Goal: Task Accomplishment & Management: Manage account settings

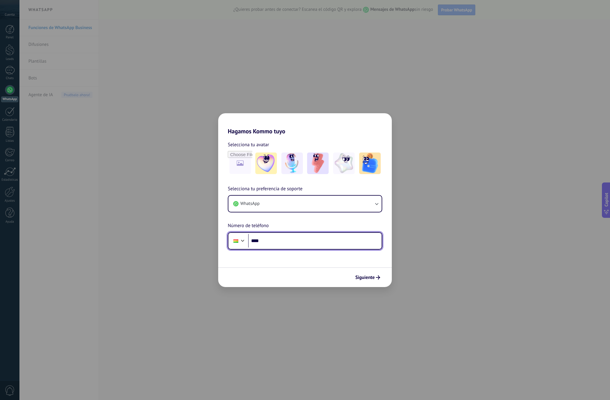
click at [306, 239] on input "****" at bounding box center [315, 241] width 134 height 14
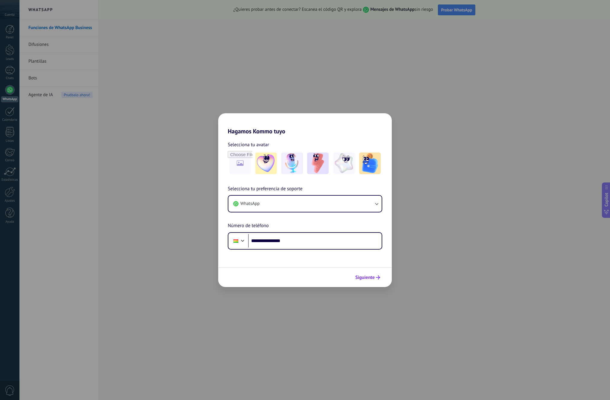
click at [370, 276] on span "Siguiente" at bounding box center [365, 277] width 19 height 4
click at [371, 278] on span "Siguiente" at bounding box center [365, 277] width 19 height 4
type input "**********"
click at [366, 278] on span "Siguiente" at bounding box center [365, 277] width 19 height 4
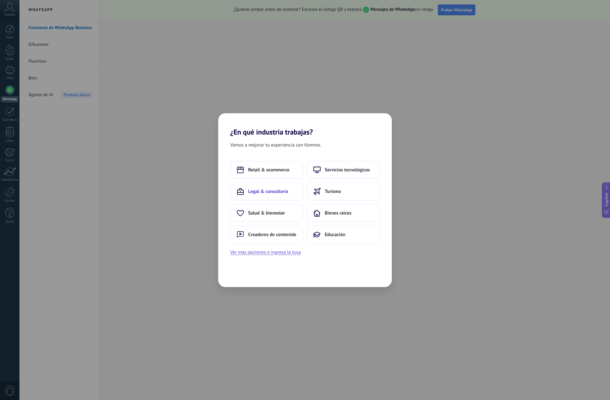
click at [283, 191] on span "Legal & consultoría" at bounding box center [268, 191] width 40 height 6
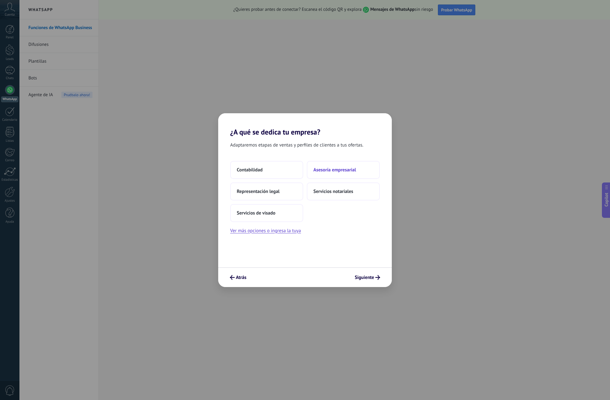
click at [335, 173] on button "Asesoría empresarial" at bounding box center [343, 170] width 73 height 18
click at [286, 192] on button "6–10" at bounding box center [266, 191] width 73 height 18
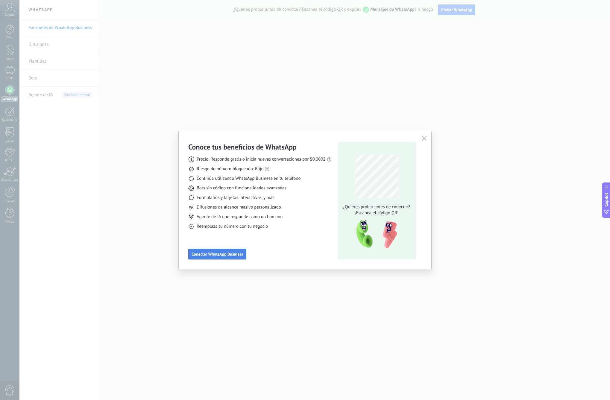
click at [236, 256] on span "Conectar WhatsApp Business" at bounding box center [218, 254] width 52 height 4
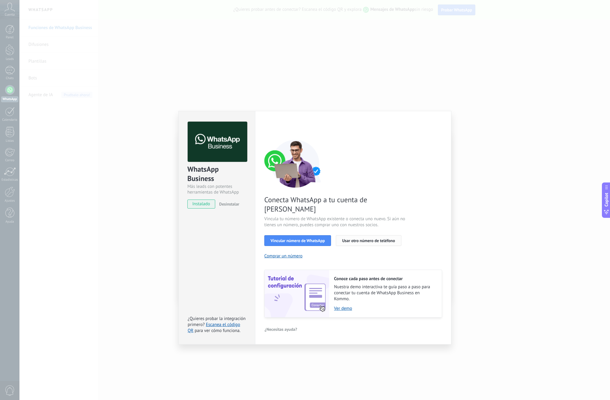
click at [371, 238] on span "Usar otro número de teléfono" at bounding box center [368, 240] width 53 height 4
click at [225, 204] on span "Desinstalar" at bounding box center [229, 203] width 20 height 5
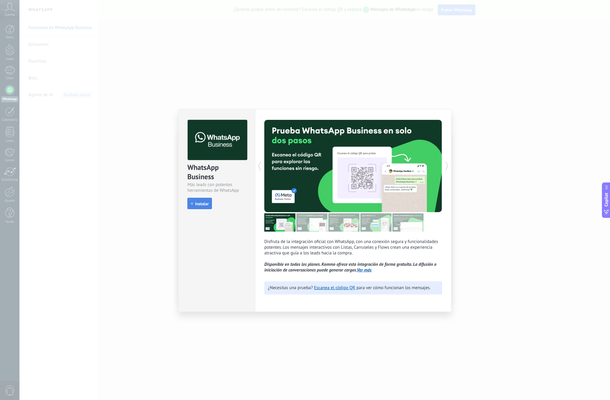
click at [205, 204] on span "Instalar" at bounding box center [201, 204] width 13 height 4
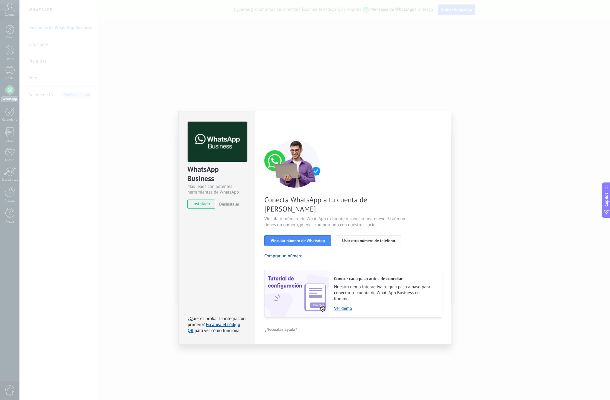
click at [368, 238] on span "Usar otro número de teléfono" at bounding box center [368, 240] width 53 height 4
click at [236, 322] on link "Escanea el código QR" at bounding box center [214, 328] width 52 height 12
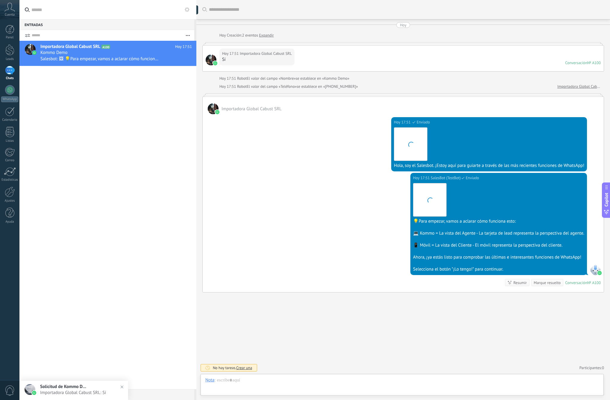
scroll to position [9, 0]
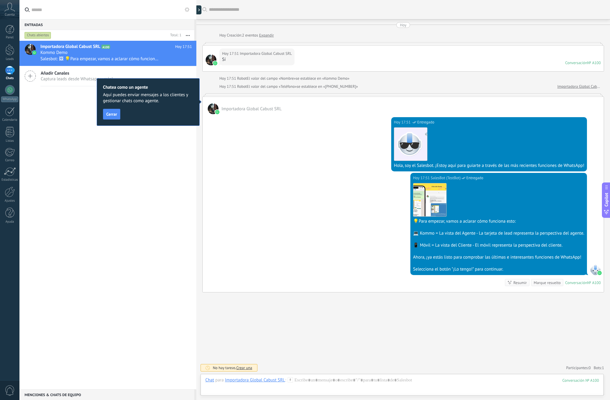
click at [123, 112] on div "Chatea como un agente Aquí puedes enviar mensajes a los clientes y gestionar ch…" at bounding box center [148, 102] width 103 height 48
click at [118, 115] on button "Cerrar" at bounding box center [111, 114] width 17 height 11
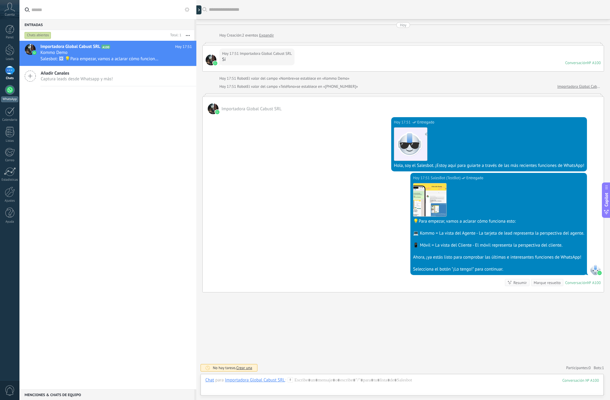
click at [12, 95] on link "WhatsApp" at bounding box center [9, 93] width 19 height 17
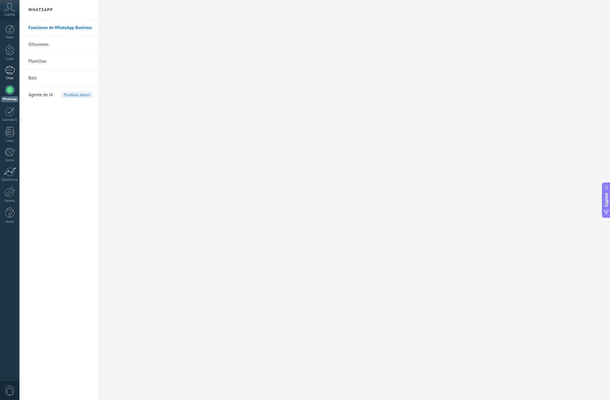
click at [11, 72] on div "1" at bounding box center [10, 70] width 10 height 9
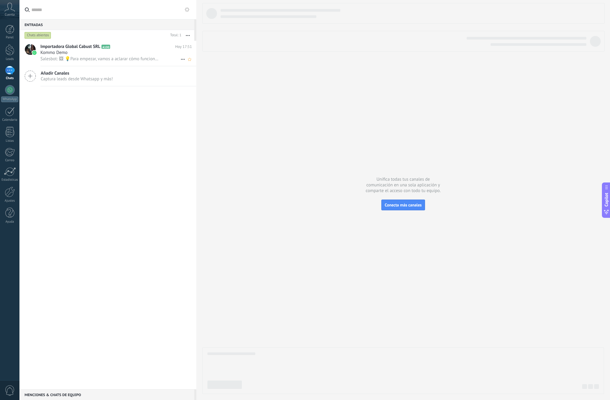
click at [108, 57] on span "Salesbot: 🖼 💡Para empezar, vamos a aclarar cómo funciona esto: 💻 Kommo = La vis…" at bounding box center [99, 59] width 119 height 6
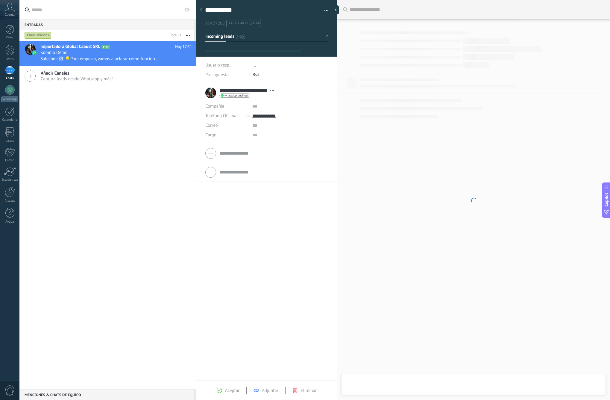
type textarea "**********"
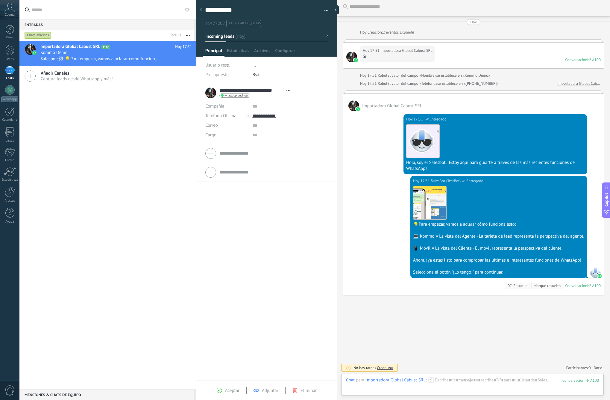
scroll to position [3, 0]
click at [453, 382] on div at bounding box center [472, 386] width 253 height 18
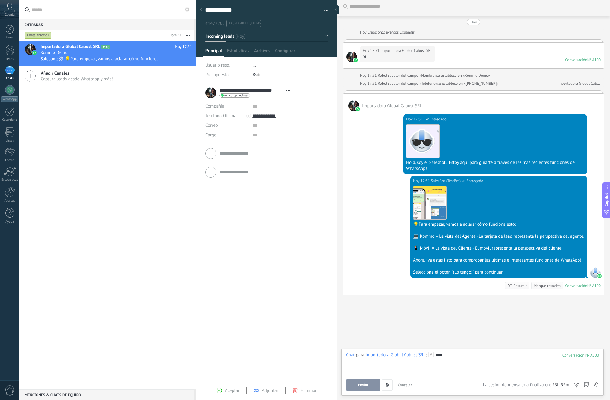
click at [365, 383] on span "Enviar" at bounding box center [363, 385] width 10 height 4
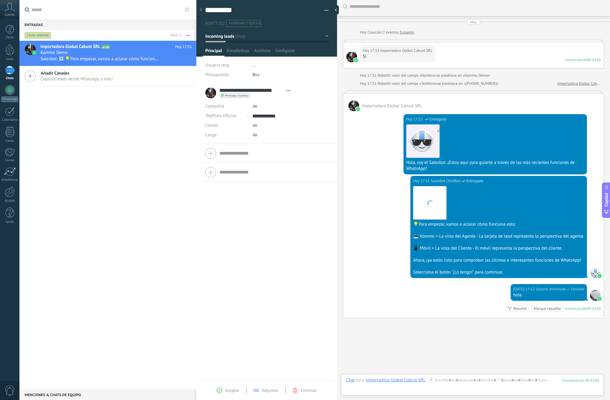
scroll to position [26, 0]
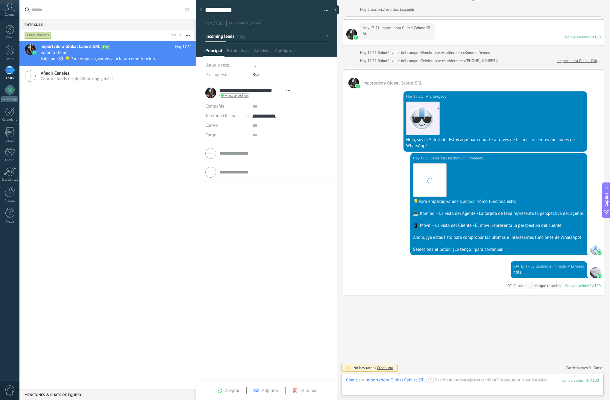
click at [510, 352] on div "Buscar Carga más [DATE] [DATE] Creación: 2 eventos Expandir [DATE] 17:51 Import…" at bounding box center [473, 187] width 273 height 426
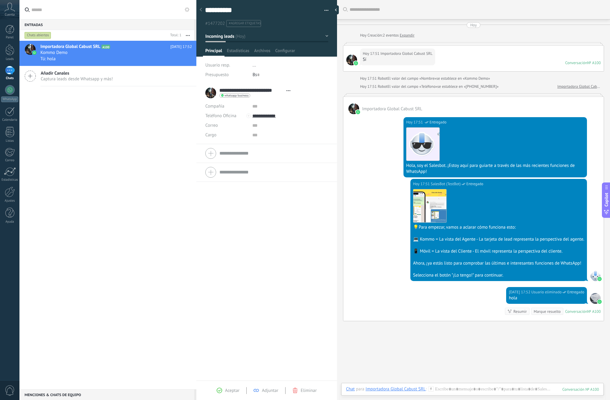
scroll to position [0, 0]
type input "*********"
click at [272, 126] on input "text" at bounding box center [291, 126] width 76 height 10
click at [251, 65] on div "Usuario resp. ..." at bounding box center [266, 66] width 123 height 10
click at [255, 65] on span "..." at bounding box center [255, 65] width 4 height 6
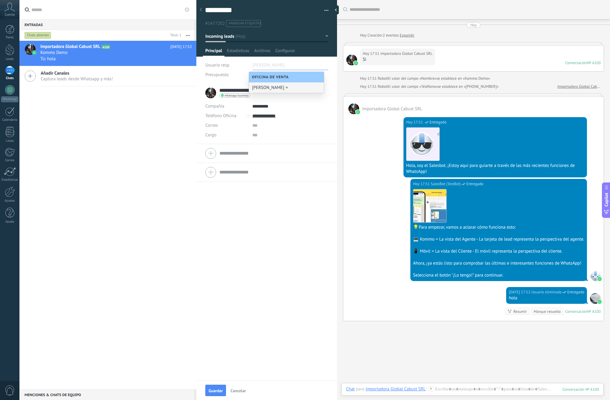
click at [165, 101] on div "Importadora Global Cabust SRL A100 [DATE] 17:52 Kommo Demo Tú: hola Añadir Cana…" at bounding box center [107, 215] width 177 height 348
click at [43, 79] on span "Captura leads desde Whatsapp y más!" at bounding box center [77, 79] width 72 height 6
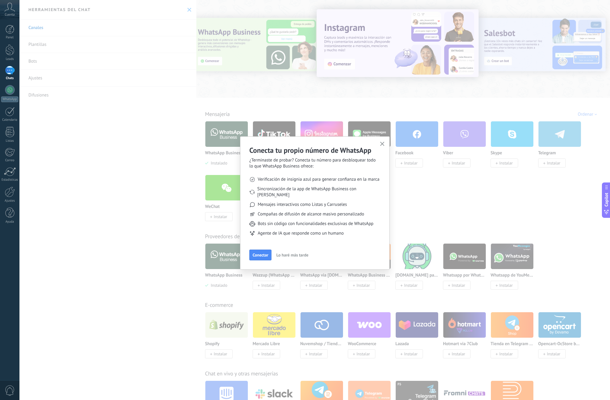
click at [387, 143] on div "Conecta tu propio número de WhatsApp ¿Terminaste de probar? Conecta tu número p…" at bounding box center [315, 202] width 150 height 133
click at [386, 143] on button "button" at bounding box center [382, 144] width 7 height 8
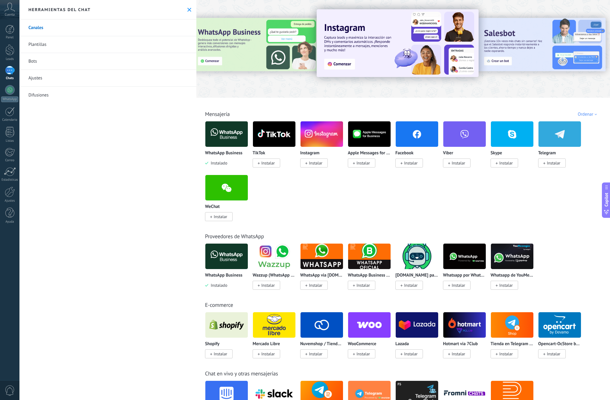
click at [13, 78] on div "Chats" at bounding box center [9, 78] width 17 height 4
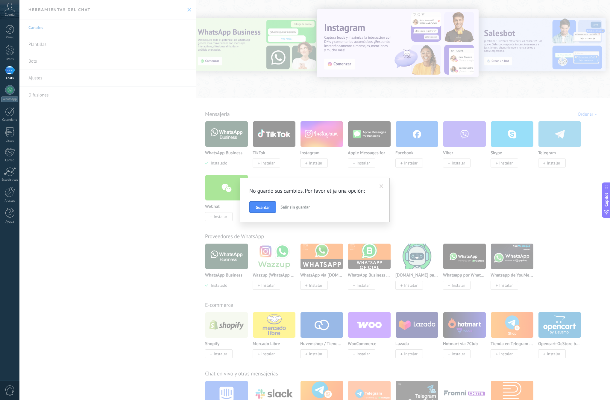
click at [279, 205] on button "Salir sin guardar" at bounding box center [295, 206] width 34 height 11
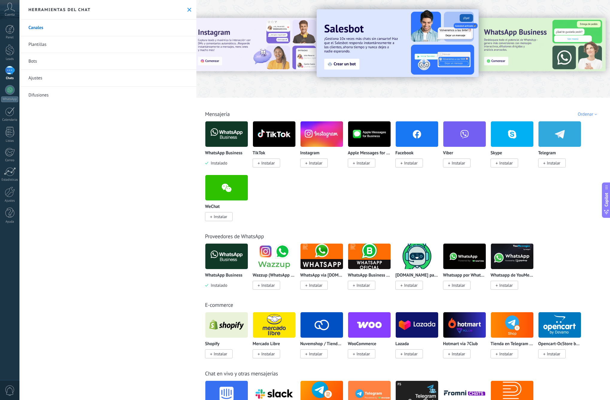
click at [11, 74] on div "1" at bounding box center [10, 70] width 10 height 9
click at [7, 71] on div "1" at bounding box center [10, 70] width 10 height 9
click at [189, 8] on use at bounding box center [190, 10] width 4 height 4
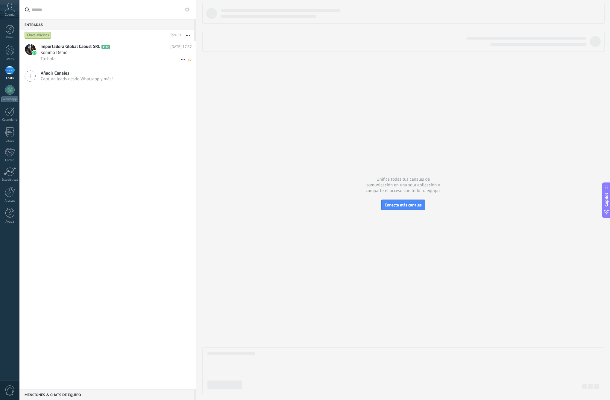
click at [114, 53] on div "Kommo Demo" at bounding box center [116, 53] width 152 height 6
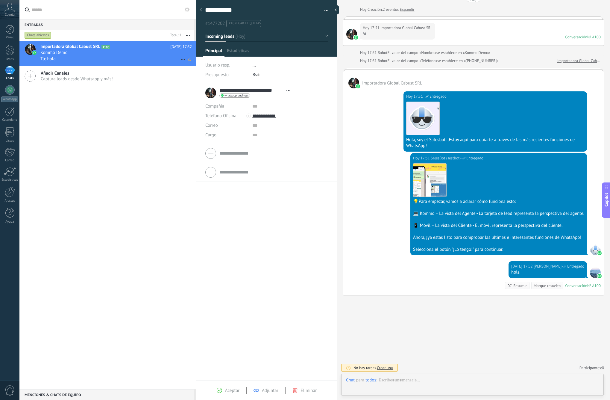
scroll to position [9, 0]
click at [103, 48] on span "A100" at bounding box center [106, 47] width 9 height 4
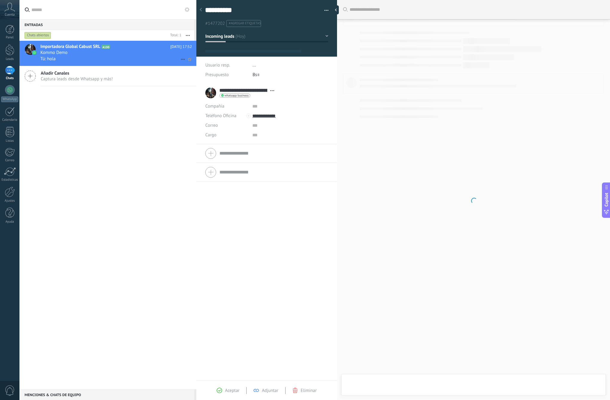
scroll to position [9, 0]
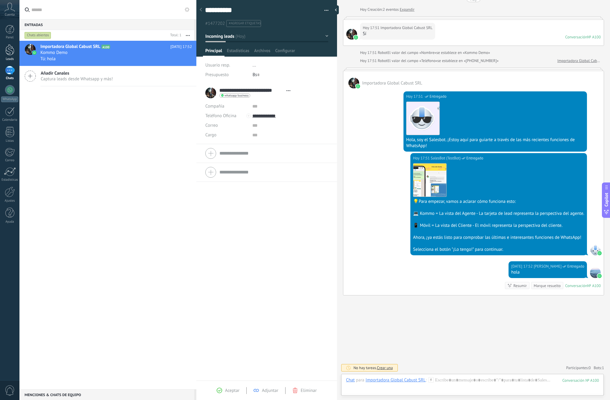
click at [8, 52] on div at bounding box center [9, 49] width 9 height 11
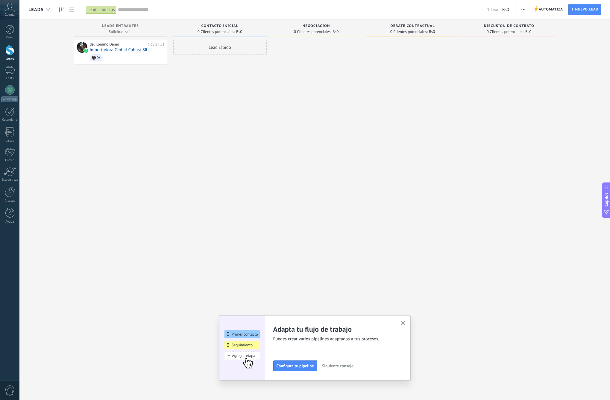
click at [230, 49] on div "Lead rápido" at bounding box center [219, 47] width 93 height 15
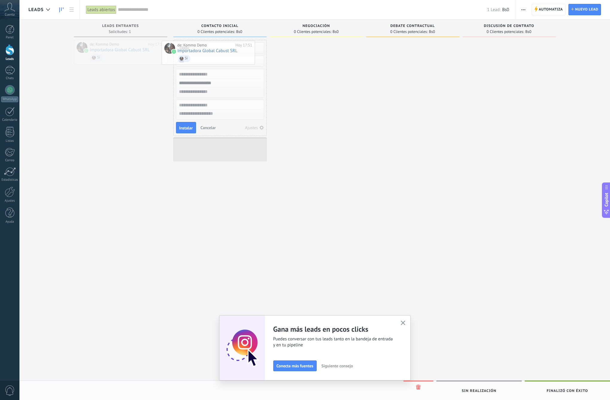
drag, startPoint x: 129, startPoint y: 57, endPoint x: 257, endPoint y: 66, distance: 128.5
click at [331, 141] on div at bounding box center [316, 201] width 93 height 322
click at [204, 130] on span "Cancelar" at bounding box center [208, 127] width 15 height 5
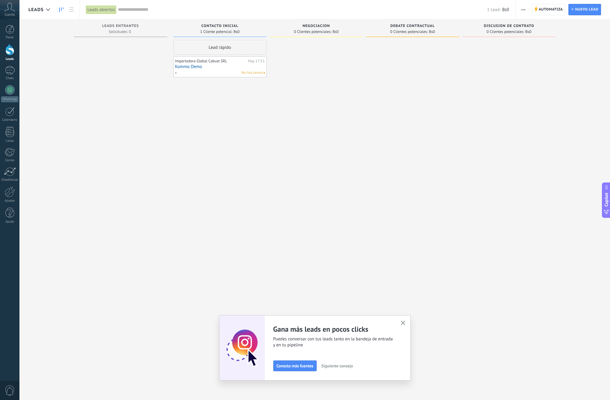
click at [257, 73] on span "No hay tareas" at bounding box center [252, 72] width 21 height 5
drag, startPoint x: 223, startPoint y: 56, endPoint x: 294, endPoint y: 61, distance: 70.6
click at [294, 62] on div "Leads Entrantes Solicitudes: 0 0 0 0 1 Contacto inicial 1 Cliente potencial: Bs…" at bounding box center [319, 190] width 582 height 342
drag, startPoint x: 225, startPoint y: 58, endPoint x: 335, endPoint y: 51, distance: 110.4
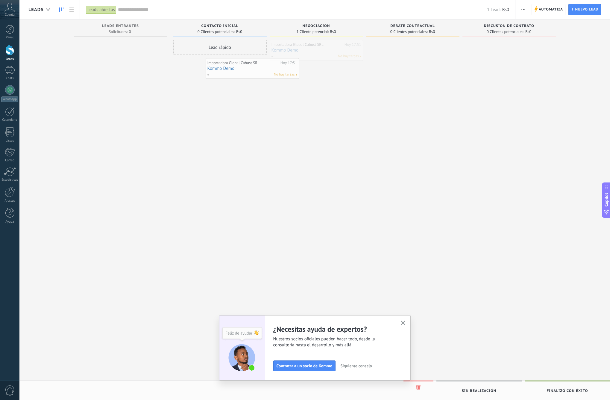
drag, startPoint x: 333, startPoint y: 56, endPoint x: 255, endPoint y: 75, distance: 79.9
click at [230, 71] on div "No hay tareas" at bounding box center [219, 72] width 88 height 5
click at [10, 72] on div "1" at bounding box center [10, 70] width 10 height 9
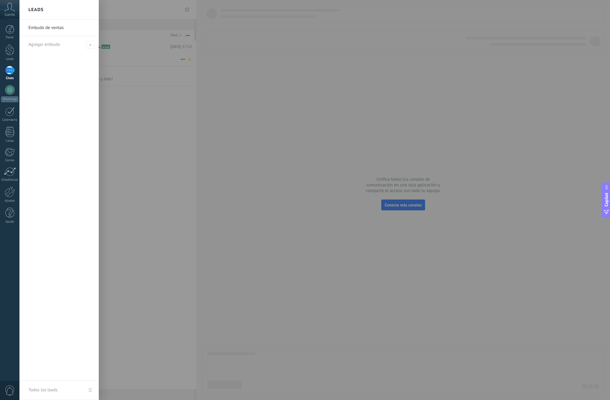
click at [131, 56] on div at bounding box center [324, 200] width 610 height 400
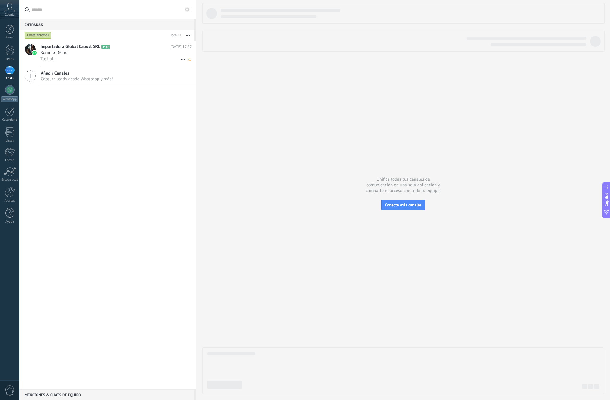
click at [131, 56] on div "Tú: hola" at bounding box center [116, 59] width 152 height 6
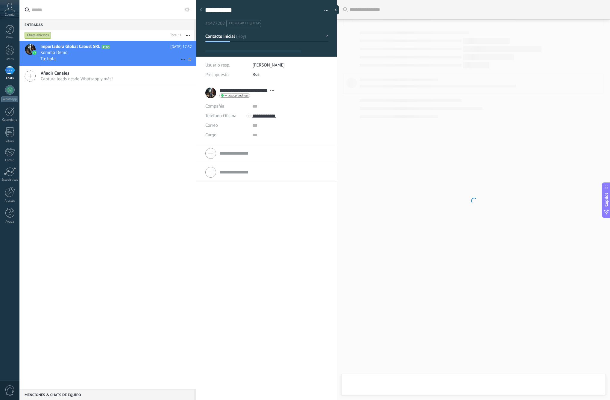
type textarea "**********"
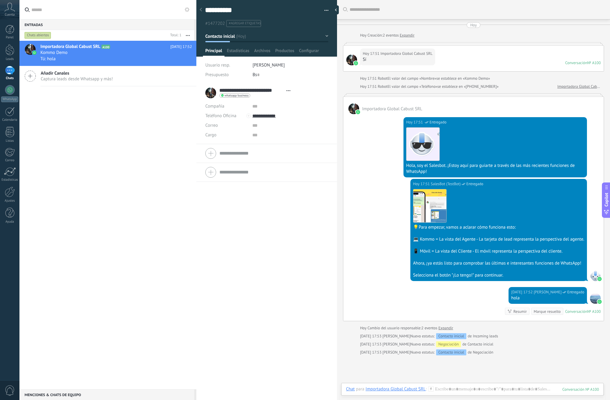
click at [250, 37] on button "Contacto inicial" at bounding box center [266, 36] width 123 height 11
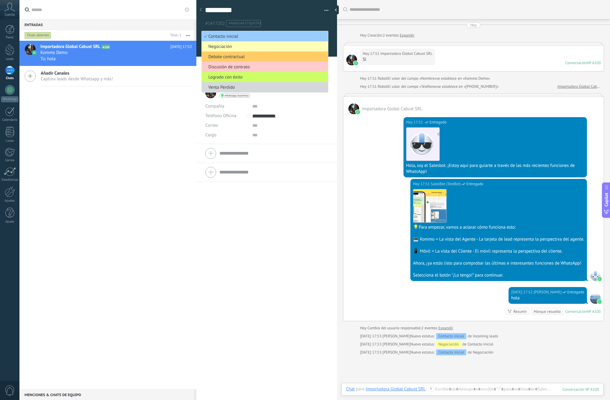
click at [254, 49] on span "Negociación" at bounding box center [264, 47] width 125 height 6
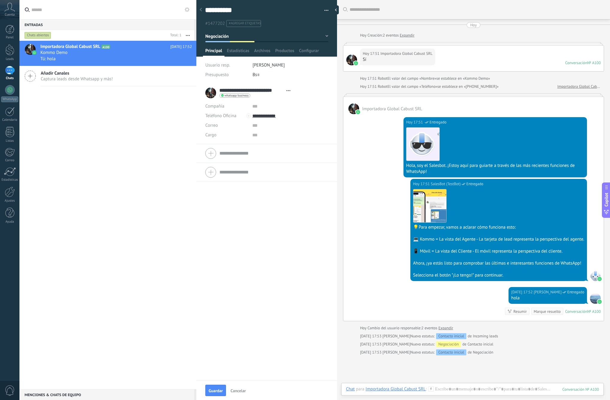
drag, startPoint x: 262, startPoint y: 38, endPoint x: 266, endPoint y: 40, distance: 4.6
click at [261, 38] on button "Negociación" at bounding box center [266, 36] width 123 height 11
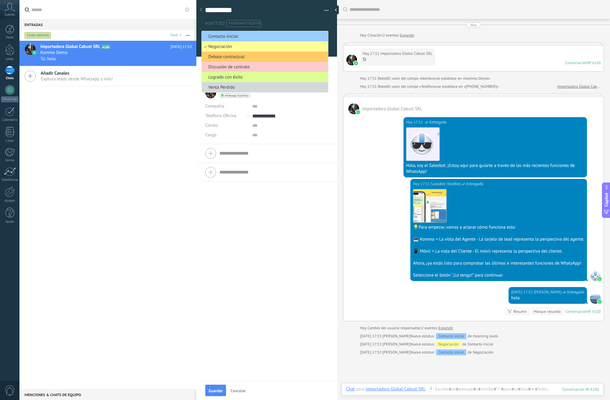
click at [268, 78] on span "Logrado con éxito" at bounding box center [264, 77] width 125 height 6
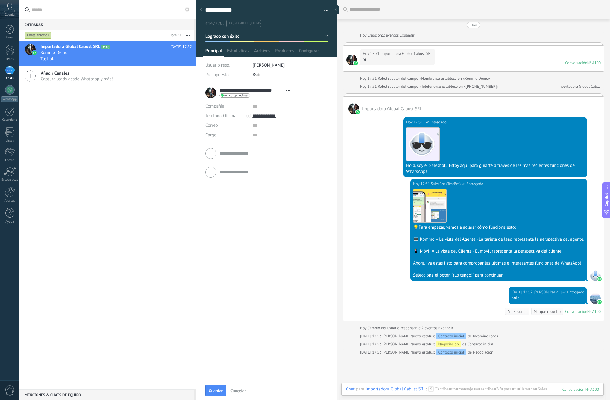
click at [291, 43] on div at bounding box center [266, 26] width 141 height 61
click at [313, 38] on button "Logrado con éxito" at bounding box center [266, 36] width 123 height 11
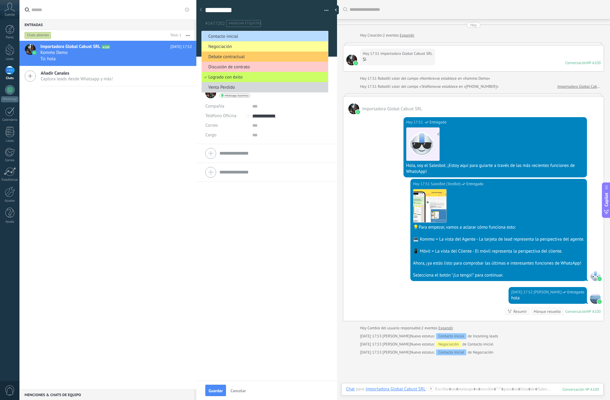
click at [251, 39] on li "Contacto inicial" at bounding box center [265, 36] width 126 height 10
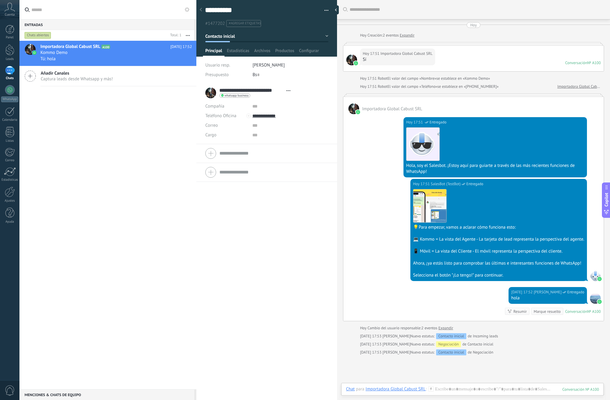
click at [11, 14] on span "Cuenta" at bounding box center [10, 15] width 10 height 4
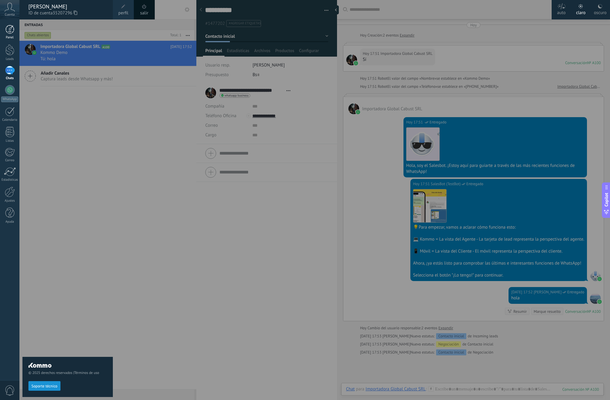
click at [16, 33] on link "Panel" at bounding box center [9, 32] width 19 height 15
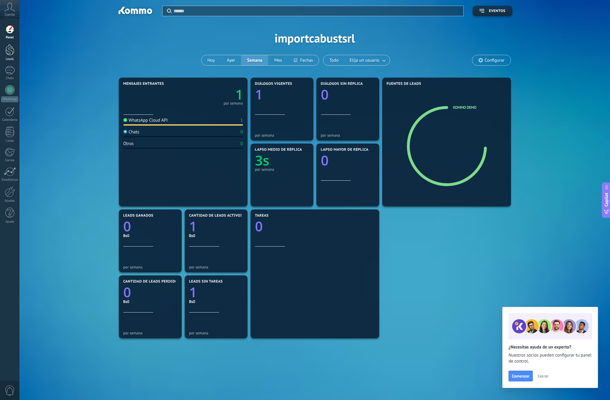
click at [11, 56] on link "Leads" at bounding box center [9, 52] width 19 height 17
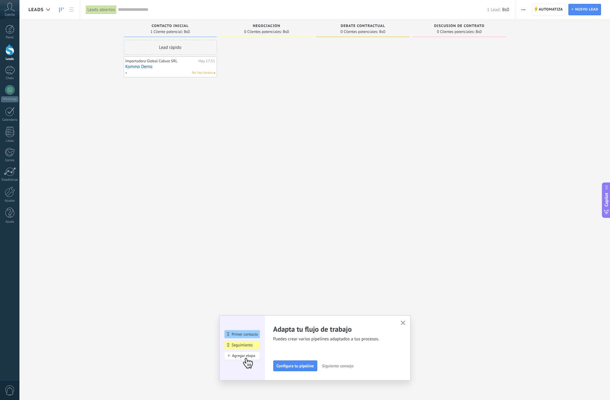
click at [184, 28] on span "Contacto inicial" at bounding box center [170, 26] width 37 height 4
click at [276, 27] on span "Negociación" at bounding box center [267, 26] width 28 height 4
click at [588, 9] on span "Nuevo lead" at bounding box center [586, 9] width 23 height 11
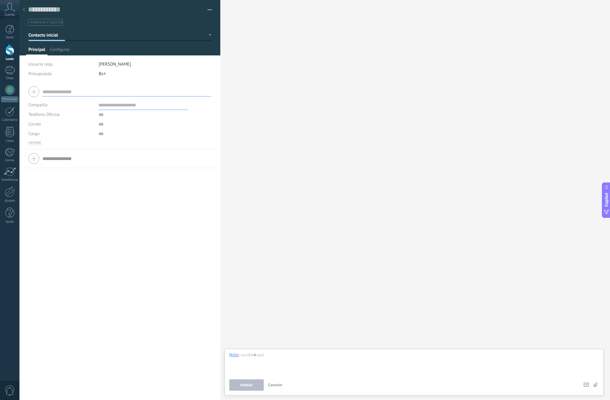
click at [131, 64] on span "[PERSON_NAME]" at bounding box center [115, 64] width 32 height 6
click at [178, 86] on div at bounding box center [119, 91] width 183 height 15
click at [80, 92] on input "text" at bounding box center [127, 92] width 169 height 10
type input "*"
type input "*****"
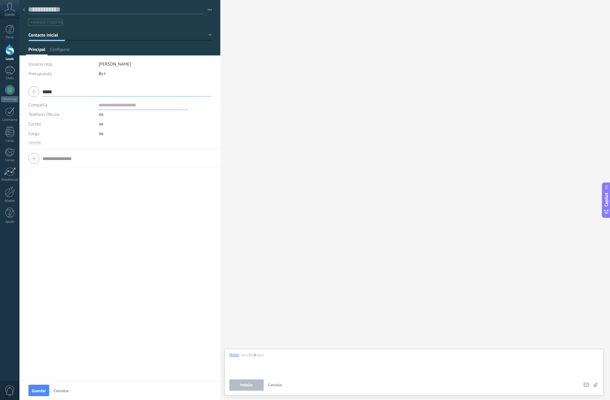
click at [31, 10] on input "text" at bounding box center [115, 9] width 175 height 9
click at [27, 11] on div at bounding box center [24, 10] width 8 height 12
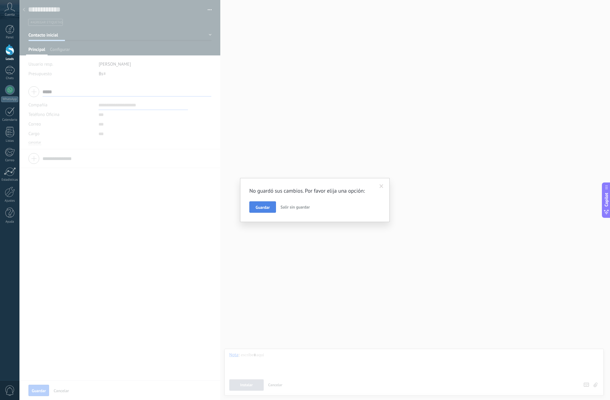
click at [254, 207] on button "Guardar" at bounding box center [263, 206] width 27 height 11
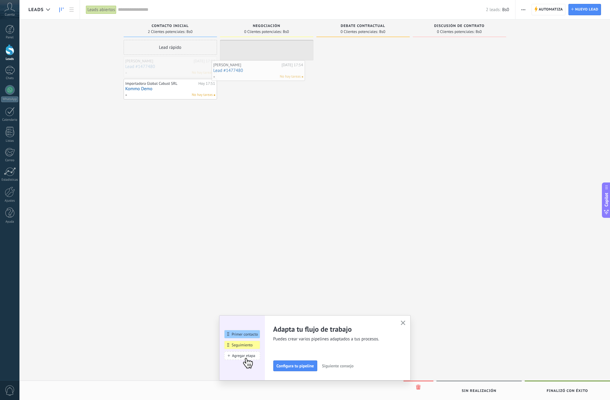
drag, startPoint x: 178, startPoint y: 66, endPoint x: 272, endPoint y: 70, distance: 93.8
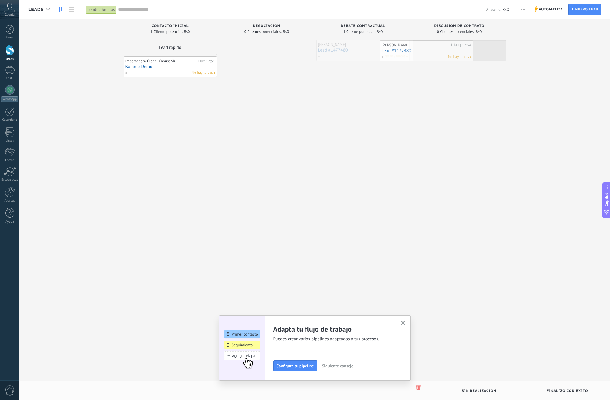
drag, startPoint x: 366, startPoint y: 53, endPoint x: 437, endPoint y: 55, distance: 71.0
drag, startPoint x: 462, startPoint y: 51, endPoint x: 199, endPoint y: 47, distance: 263.0
click at [258, 81] on div at bounding box center [266, 201] width 93 height 322
click at [281, 23] on div "Negociación 0 Clientes potenciales: Bs0" at bounding box center [266, 28] width 93 height 18
click at [270, 36] on div "Negociación 0 Clientes potenciales: Bs0" at bounding box center [266, 28] width 93 height 18
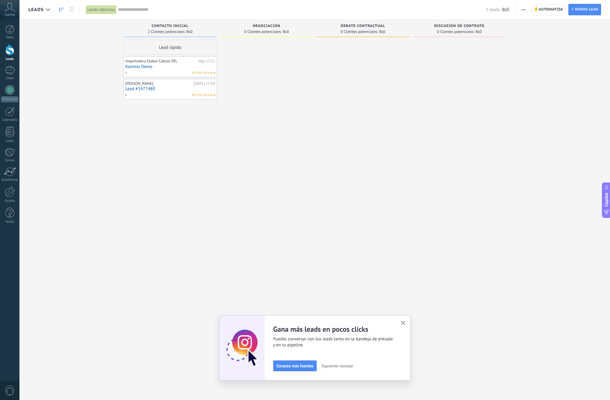
click at [524, 10] on use "button" at bounding box center [524, 9] width 4 height 1
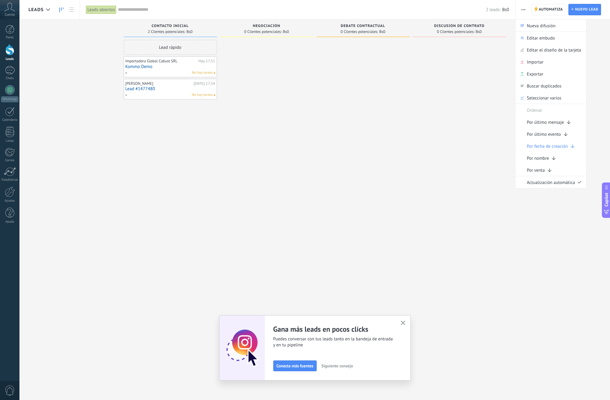
click at [364, 107] on div at bounding box center [363, 201] width 93 height 322
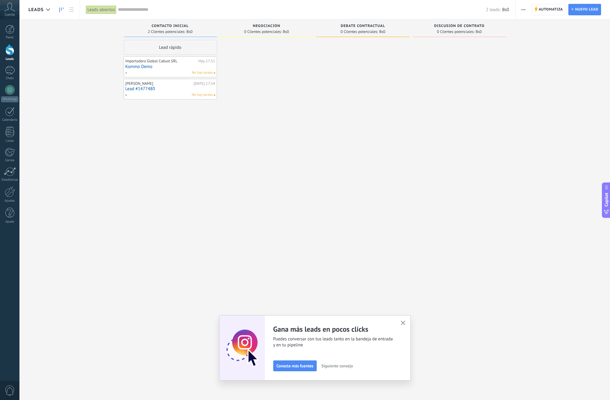
click at [38, 8] on span "Leads" at bounding box center [35, 10] width 15 height 6
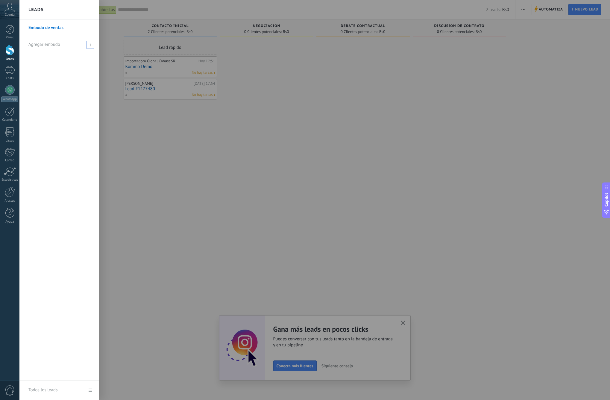
click at [88, 49] on span at bounding box center [90, 45] width 8 height 8
type input "*****"
click at [91, 47] on span at bounding box center [91, 44] width 7 height 7
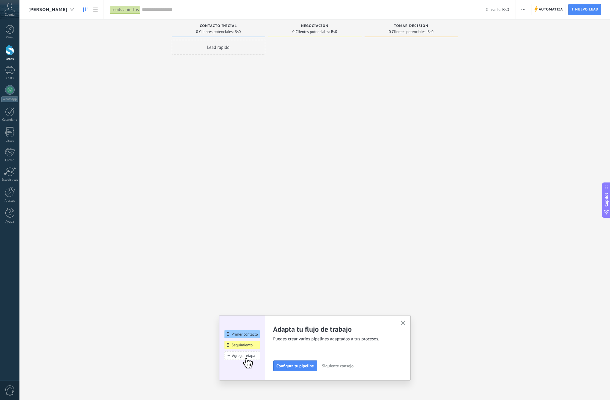
click at [235, 45] on div "Lead rápido" at bounding box center [218, 47] width 93 height 15
click at [272, 61] on div at bounding box center [314, 201] width 93 height 322
click at [230, 26] on span "Contacto inicial" at bounding box center [218, 26] width 37 height 4
click at [364, 55] on div "Negociación 0 Clientes potenciales: Bs0" at bounding box center [316, 190] width 96 height 342
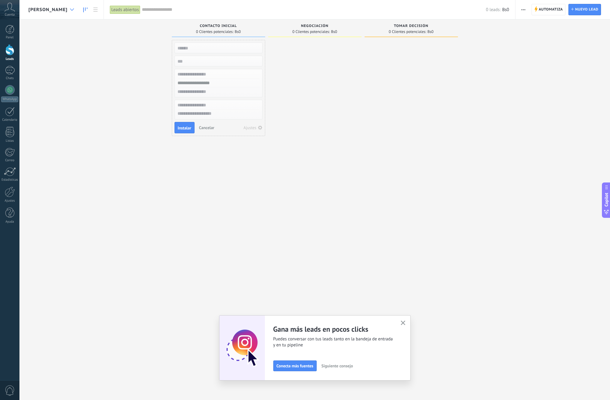
click at [70, 9] on icon at bounding box center [72, 9] width 4 height 2
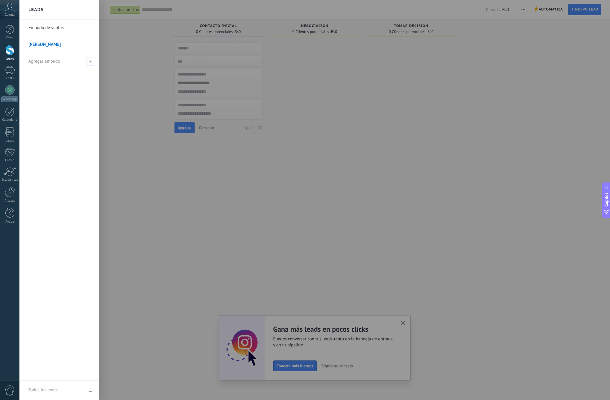
click at [62, 25] on link "Embudo de ventas" at bounding box center [60, 27] width 64 height 17
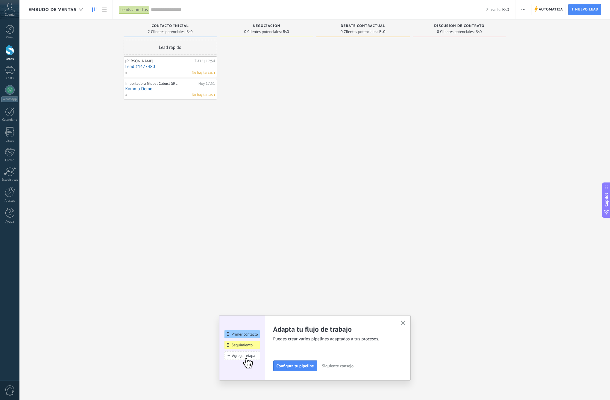
click at [63, 11] on span "Embudo de ventas" at bounding box center [52, 10] width 48 height 6
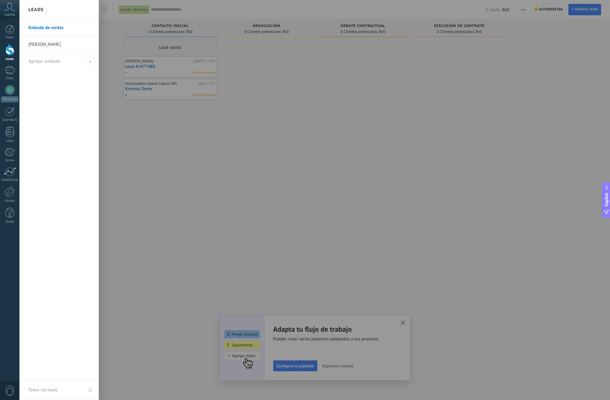
click at [195, 58] on div at bounding box center [324, 200] width 610 height 400
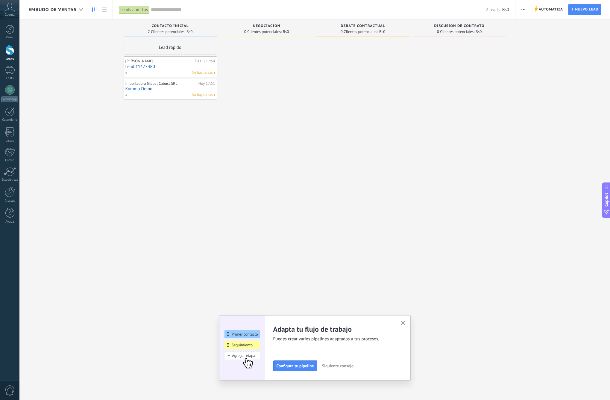
click at [70, 13] on div "Embudo de ventas" at bounding box center [57, 9] width 58 height 19
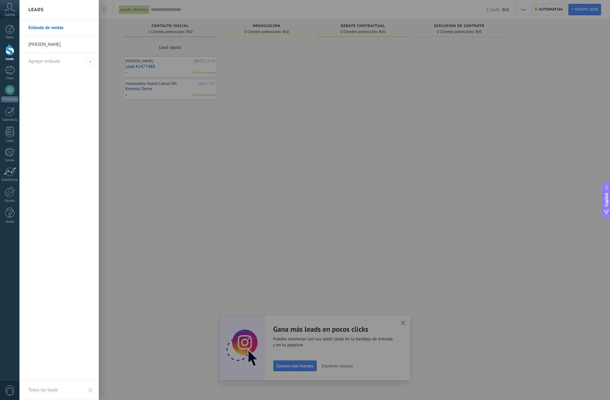
click at [277, 81] on div at bounding box center [324, 200] width 610 height 400
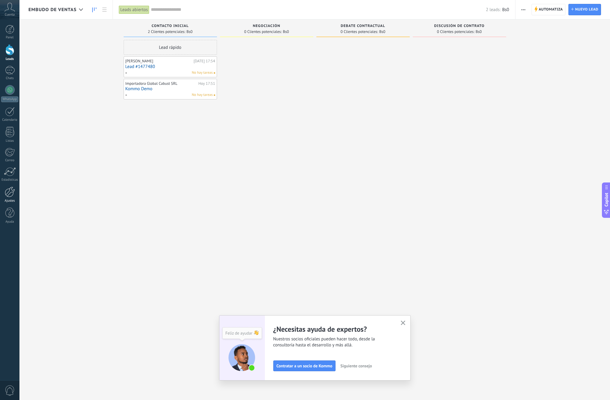
click at [10, 199] on link "Ajustes" at bounding box center [9, 195] width 19 height 16
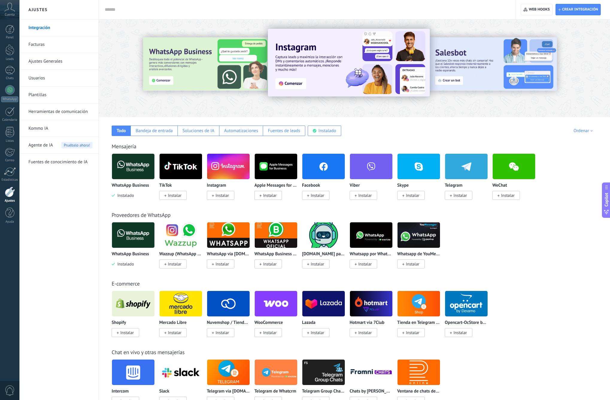
click at [49, 82] on link "Usuarios" at bounding box center [60, 78] width 64 height 17
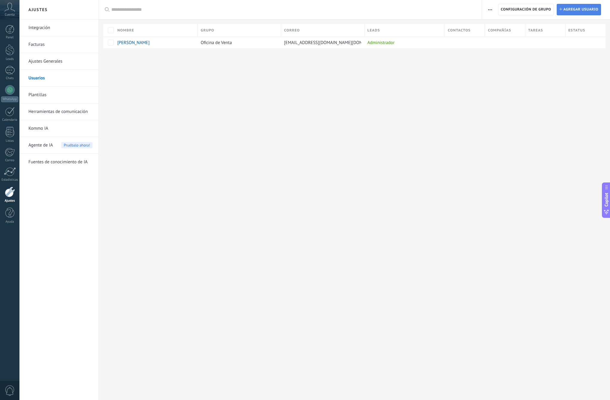
click at [583, 7] on span "Agregar usuario" at bounding box center [581, 9] width 35 height 11
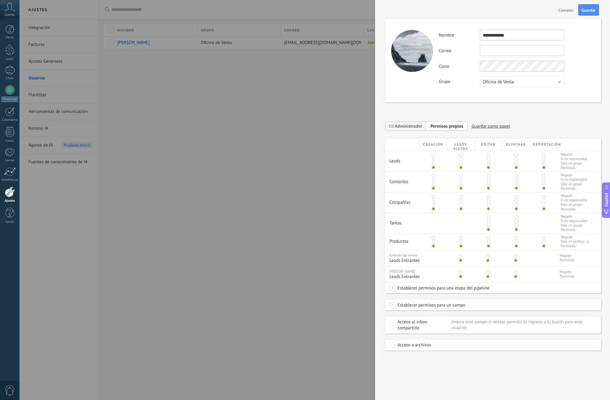
type input "**********"
click at [558, 49] on input "text" at bounding box center [522, 50] width 84 height 11
click at [574, 48] on div "Correo No puedes editar este correo porque el usuario tiene la verificación en …" at bounding box center [517, 50] width 156 height 11
click at [441, 128] on span "Permisos propios" at bounding box center [447, 126] width 33 height 6
click at [412, 128] on span "Administrador" at bounding box center [408, 126] width 27 height 6
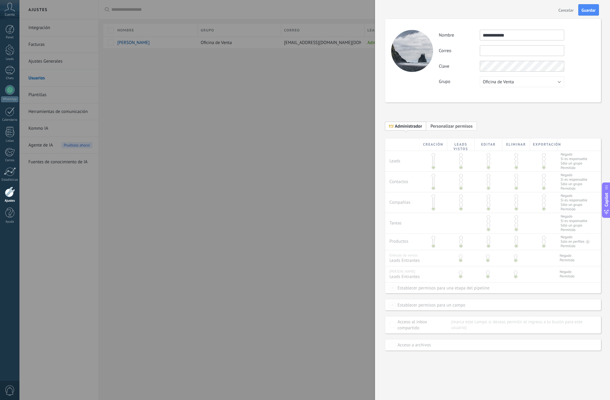
click at [440, 126] on span "Personalizar permisos" at bounding box center [452, 126] width 42 height 6
drag, startPoint x: 431, startPoint y: 158, endPoint x: 437, endPoint y: 156, distance: 6.2
click at [437, 156] on div at bounding box center [434, 161] width 28 height 20
click at [434, 156] on span at bounding box center [434, 155] width 4 height 4
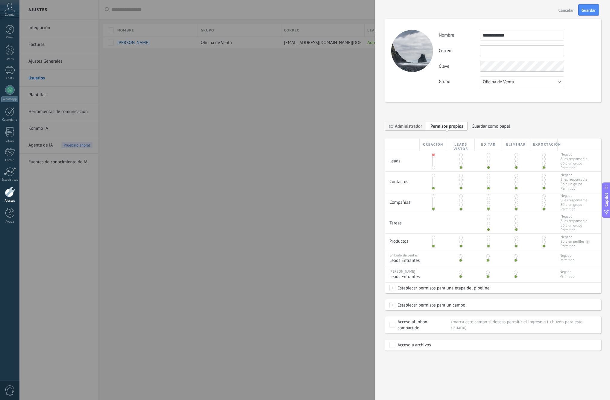
click at [433, 160] on span at bounding box center [434, 159] width 4 height 4
click at [433, 164] on span at bounding box center [434, 163] width 4 height 4
click at [435, 166] on span at bounding box center [434, 168] width 4 height 4
click at [461, 256] on span at bounding box center [461, 256] width 4 height 4
click at [435, 238] on span at bounding box center [434, 238] width 4 height 4
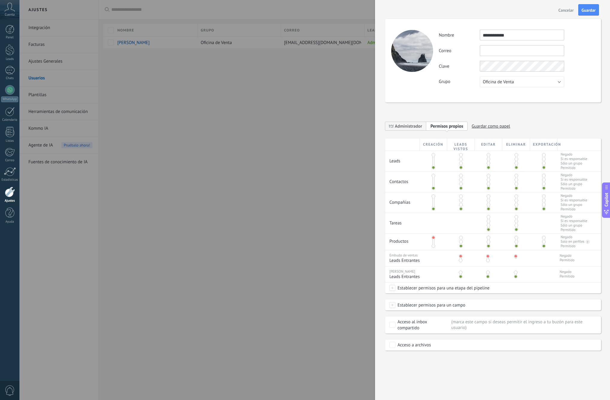
click at [464, 237] on div at bounding box center [462, 242] width 28 height 16
click at [448, 237] on div at bounding box center [462, 242] width 28 height 16
drag, startPoint x: 450, startPoint y: 237, endPoint x: 459, endPoint y: 238, distance: 9.3
click at [454, 237] on div at bounding box center [462, 242] width 28 height 16
click at [462, 238] on span at bounding box center [461, 238] width 4 height 4
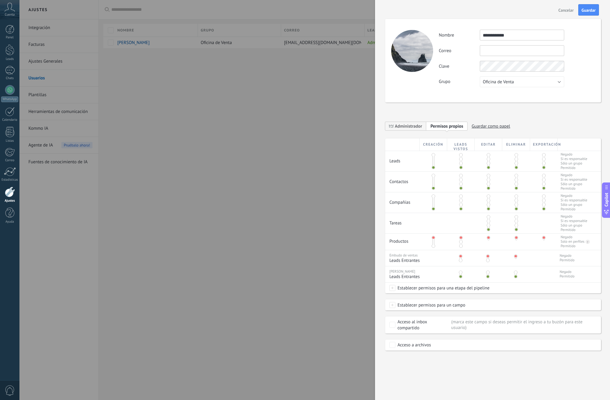
click at [432, 196] on span at bounding box center [434, 196] width 4 height 4
click at [462, 196] on span at bounding box center [461, 196] width 4 height 4
click at [435, 173] on div at bounding box center [434, 182] width 28 height 20
click at [431, 175] on div at bounding box center [434, 182] width 28 height 20
click at [433, 176] on span at bounding box center [434, 176] width 4 height 4
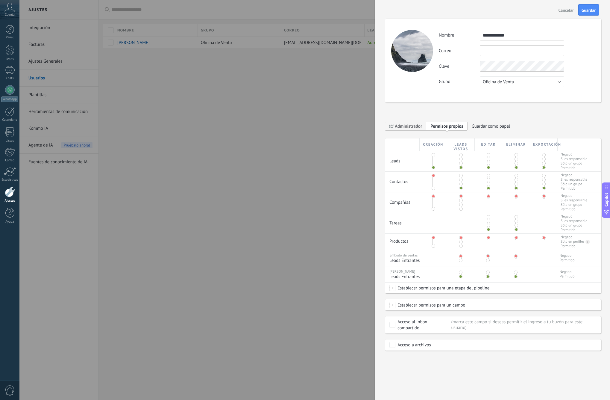
click at [460, 176] on span at bounding box center [461, 176] width 4 height 4
drag, startPoint x: 463, startPoint y: 176, endPoint x: 458, endPoint y: 176, distance: 4.8
click at [463, 176] on div at bounding box center [462, 182] width 28 height 20
click at [435, 157] on div at bounding box center [434, 161] width 28 height 20
click at [435, 156] on span at bounding box center [434, 155] width 4 height 4
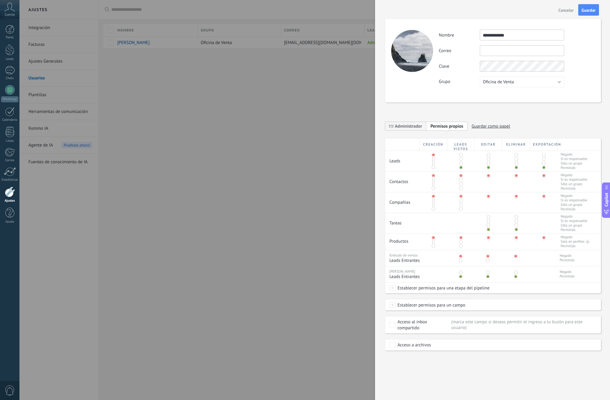
click at [459, 156] on div at bounding box center [462, 161] width 28 height 20
click at [461, 155] on span at bounding box center [461, 155] width 4 height 4
click at [518, 155] on span at bounding box center [517, 155] width 4 height 4
drag, startPoint x: 517, startPoint y: 156, endPoint x: 517, endPoint y: 162, distance: 6.3
click at [517, 162] on div "Leads Negado Si es responsable Sólo un grupo Permitido" at bounding box center [494, 161] width 216 height 21
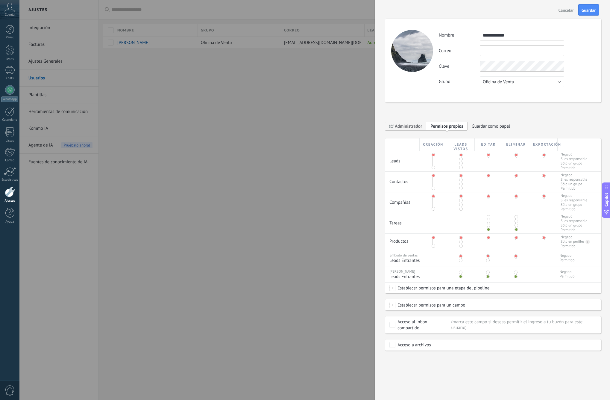
click at [517, 157] on div at bounding box center [517, 155] width 28 height 9
click at [518, 154] on div at bounding box center [517, 155] width 28 height 9
click at [513, 155] on div at bounding box center [517, 155] width 28 height 9
click at [515, 156] on span at bounding box center [517, 155] width 4 height 4
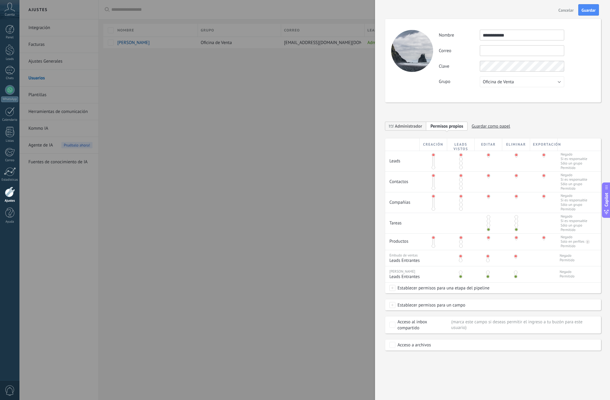
click at [436, 287] on span "Establecer permisos para una etapa del pipeline" at bounding box center [443, 287] width 94 height 11
click at [513, 296] on div at bounding box center [314, 200] width 591 height 400
click at [469, 290] on span "Establecer permisos para una etapa del pipeline" at bounding box center [443, 287] width 94 height 11
click at [0, 0] on label "Negociación" at bounding box center [0, 0] width 0 height 0
click at [461, 289] on span at bounding box center [461, 289] width 4 height 4
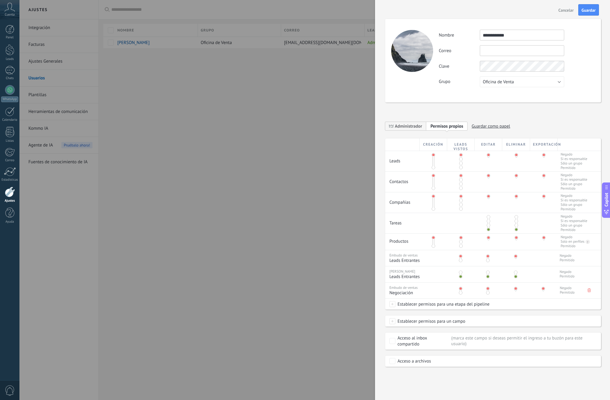
click at [460, 257] on span at bounding box center [461, 256] width 4 height 4
click at [462, 259] on span at bounding box center [461, 260] width 4 height 4
click at [462, 260] on span at bounding box center [461, 260] width 4 height 4
click at [518, 261] on div at bounding box center [516, 257] width 28 height 14
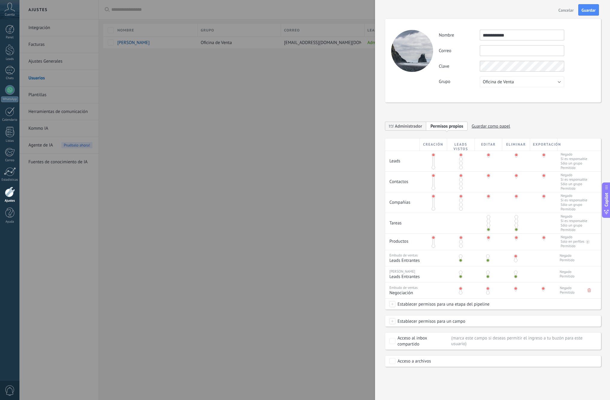
click at [516, 261] on span at bounding box center [516, 260] width 4 height 4
click at [435, 247] on span at bounding box center [434, 246] width 4 height 4
drag, startPoint x: 461, startPoint y: 246, endPoint x: 455, endPoint y: 247, distance: 5.8
click at [461, 246] on span at bounding box center [461, 246] width 4 height 4
click at [490, 246] on span at bounding box center [489, 246] width 4 height 4
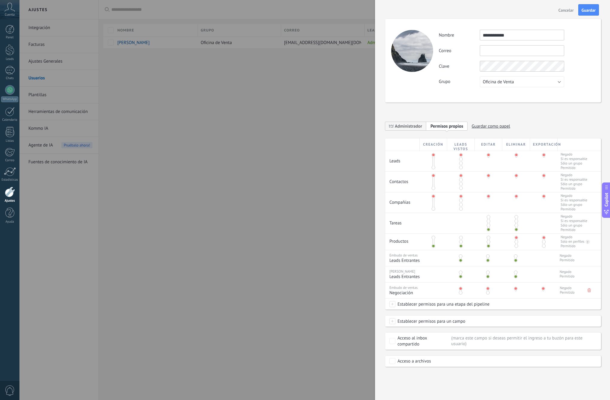
click at [517, 246] on span at bounding box center [517, 246] width 4 height 4
click at [545, 245] on span at bounding box center [544, 246] width 4 height 4
click at [435, 209] on span at bounding box center [434, 209] width 4 height 4
click at [459, 210] on div at bounding box center [462, 202] width 28 height 20
click at [462, 210] on span at bounding box center [461, 209] width 4 height 4
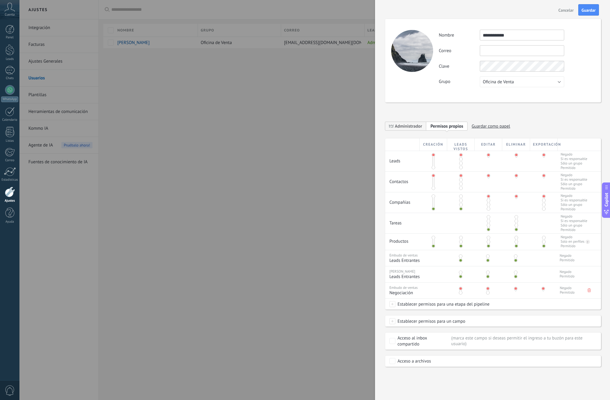
click at [434, 188] on span at bounding box center [434, 188] width 4 height 4
click at [460, 190] on span at bounding box center [461, 188] width 4 height 4
click at [489, 206] on span at bounding box center [489, 205] width 4 height 4
click at [489, 209] on span at bounding box center [489, 209] width 4 height 4
click at [544, 209] on span at bounding box center [544, 209] width 4 height 4
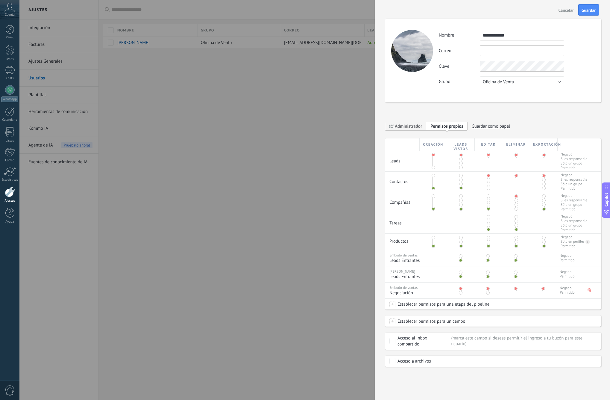
click at [489, 187] on span at bounding box center [489, 188] width 4 height 4
click at [543, 190] on span at bounding box center [544, 188] width 4 height 4
click at [521, 190] on div at bounding box center [517, 182] width 28 height 20
click at [520, 190] on div at bounding box center [517, 182] width 28 height 20
click at [516, 189] on span at bounding box center [517, 188] width 4 height 4
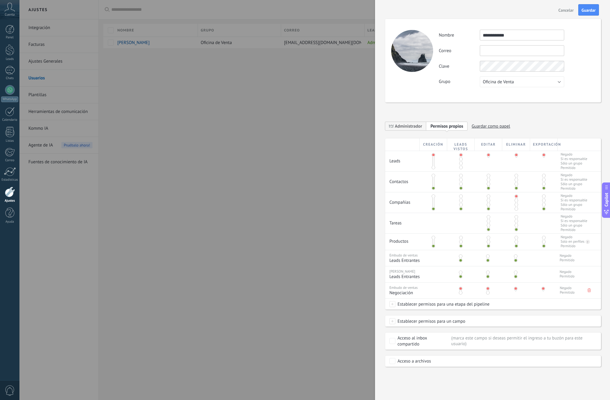
click at [433, 169] on span at bounding box center [434, 168] width 4 height 4
click at [462, 169] on span at bounding box center [461, 168] width 4 height 4
click at [489, 169] on span at bounding box center [489, 168] width 4 height 4
drag, startPoint x: 543, startPoint y: 168, endPoint x: 533, endPoint y: 168, distance: 9.6
click at [543, 168] on span at bounding box center [544, 168] width 4 height 4
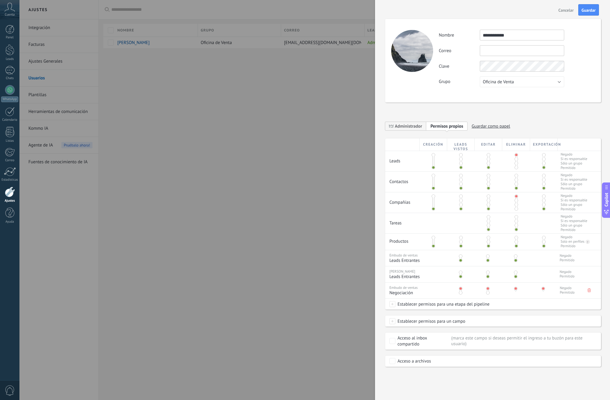
click at [520, 169] on div at bounding box center [517, 161] width 28 height 20
click at [518, 169] on div at bounding box center [517, 161] width 28 height 20
click at [518, 168] on div at bounding box center [517, 161] width 28 height 20
click at [517, 169] on span at bounding box center [517, 168] width 4 height 4
click at [517, 207] on span at bounding box center [517, 209] width 4 height 4
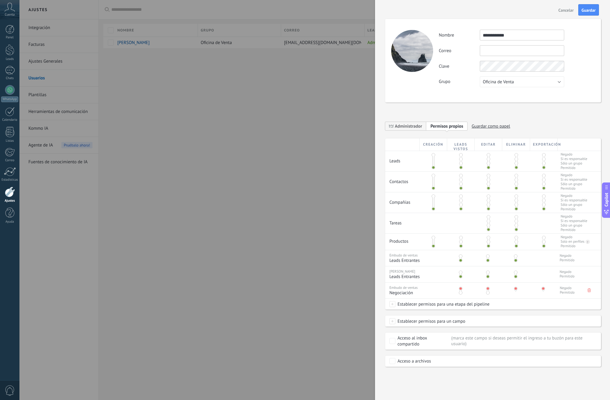
click at [392, 323] on span at bounding box center [393, 321] width 6 height 6
click at [504, 319] on div "Establecer permisos para un campo Contacto: Cargo Contacto: Teléfono Contacto: …" at bounding box center [494, 321] width 216 height 11
click at [393, 302] on span at bounding box center [393, 304] width 6 height 6
click at [504, 307] on div at bounding box center [314, 200] width 591 height 400
click at [434, 154] on span at bounding box center [434, 155] width 4 height 4
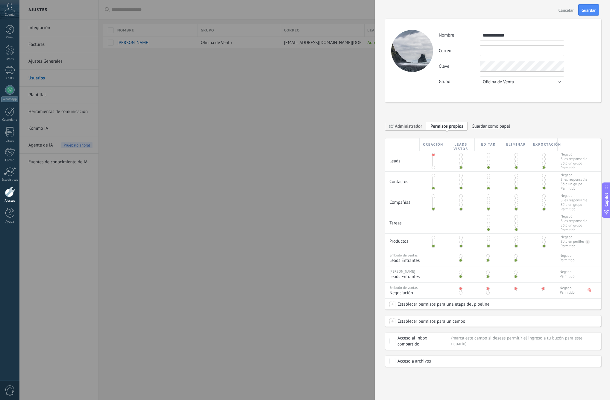
click at [462, 153] on span at bounding box center [461, 155] width 4 height 4
click at [434, 175] on span at bounding box center [434, 176] width 4 height 4
click at [463, 176] on div at bounding box center [462, 182] width 28 height 20
drag, startPoint x: 462, startPoint y: 176, endPoint x: 450, endPoint y: 191, distance: 18.8
click at [462, 176] on span at bounding box center [461, 176] width 4 height 4
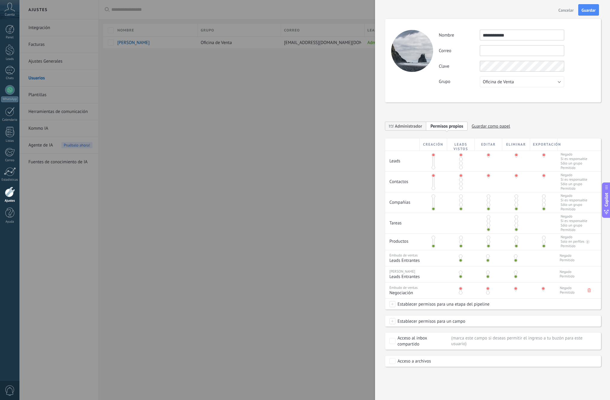
click at [437, 196] on div at bounding box center [434, 202] width 28 height 20
drag, startPoint x: 435, startPoint y: 196, endPoint x: 445, endPoint y: 196, distance: 9.6
click at [437, 196] on div at bounding box center [434, 202] width 28 height 20
drag, startPoint x: 461, startPoint y: 197, endPoint x: 453, endPoint y: 197, distance: 8.7
click at [461, 197] on span at bounding box center [461, 196] width 4 height 4
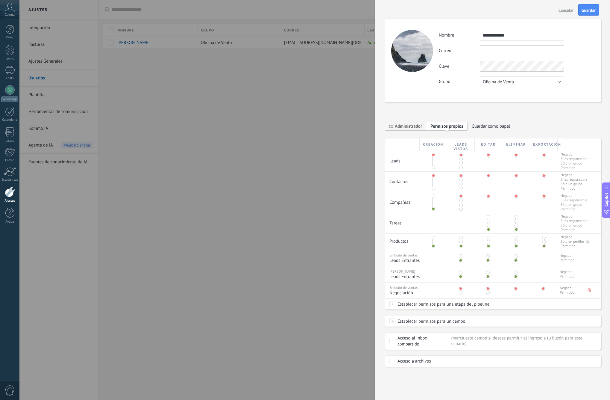
click at [434, 197] on span at bounding box center [434, 196] width 4 height 4
click at [490, 218] on span at bounding box center [489, 217] width 4 height 4
click at [462, 238] on span at bounding box center [461, 238] width 4 height 4
click at [435, 238] on span at bounding box center [434, 238] width 4 height 4
click at [461, 257] on span at bounding box center [461, 256] width 4 height 4
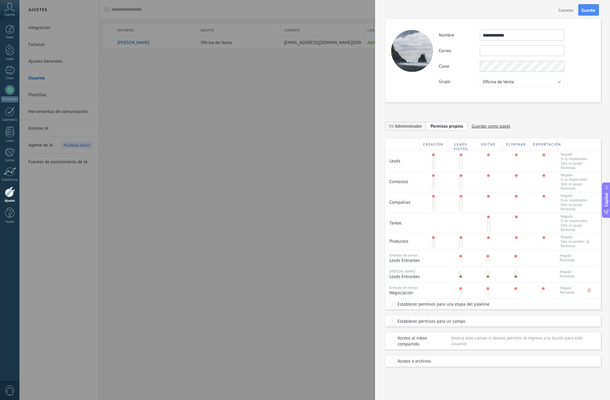
click at [462, 273] on div at bounding box center [461, 273] width 28 height 14
click at [462, 272] on span at bounding box center [461, 272] width 4 height 4
click at [430, 323] on span "Establecer permisos para un campo" at bounding box center [431, 321] width 70 height 11
click at [483, 323] on div "Establecer permisos para un campo Contacto: Cargo Contacto: Teléfono Contacto: …" at bounding box center [494, 321] width 216 height 11
click at [495, 333] on div "Acceso al inbox compartido Marca este campo si deseas permitir el ingreso a tu …" at bounding box center [494, 340] width 216 height 17
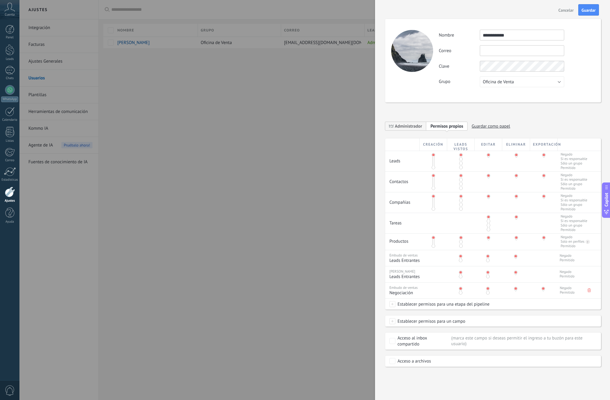
click at [517, 50] on input "text" at bounding box center [522, 50] width 84 height 11
type input "**********"
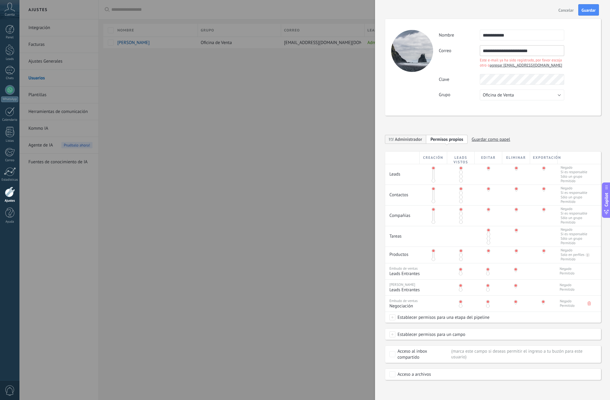
click at [547, 64] on span "agregar [EMAIL_ADDRESS][DOMAIN_NAME]" at bounding box center [526, 65] width 72 height 5
type input "**********"
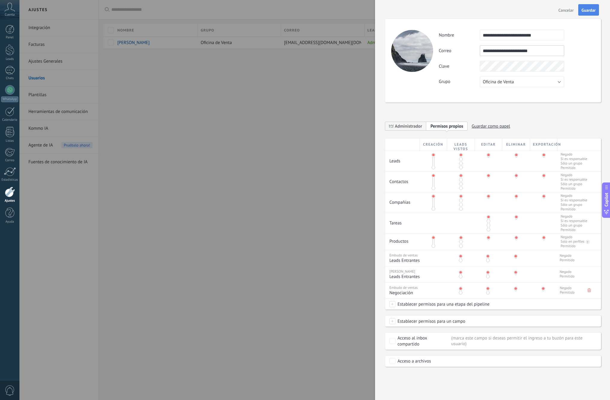
click at [592, 11] on span "Guardar" at bounding box center [589, 10] width 14 height 4
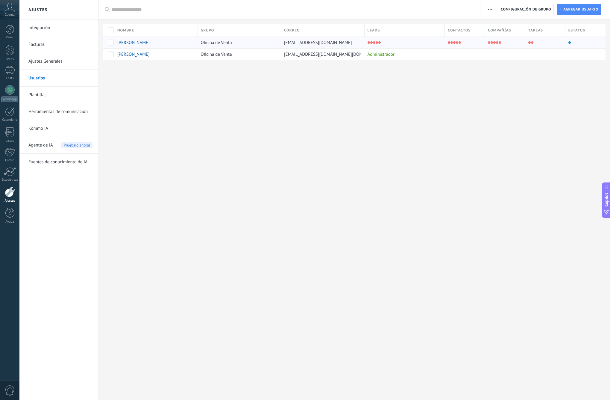
click at [569, 44] on div at bounding box center [584, 42] width 36 height 8
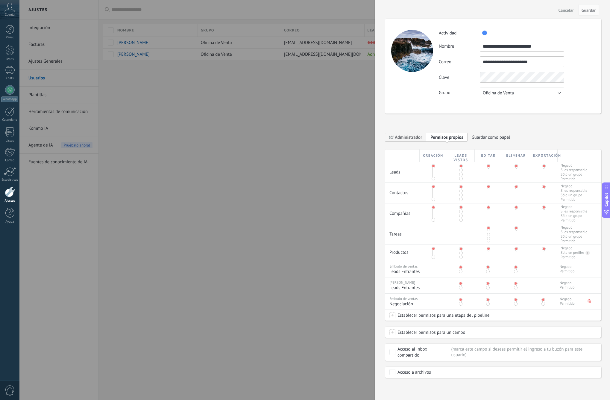
click at [432, 176] on div at bounding box center [434, 172] width 28 height 20
click at [329, 121] on div at bounding box center [305, 200] width 610 height 400
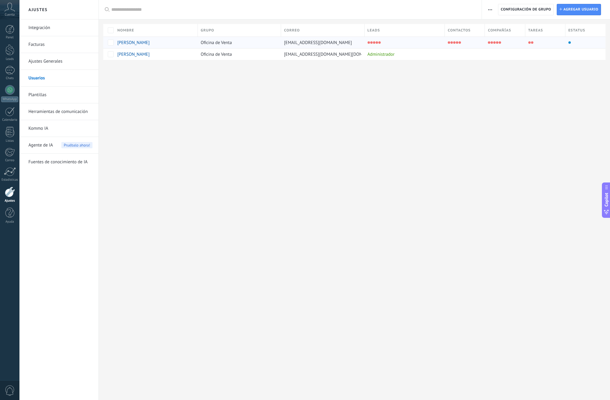
click at [384, 43] on div at bounding box center [403, 42] width 77 height 8
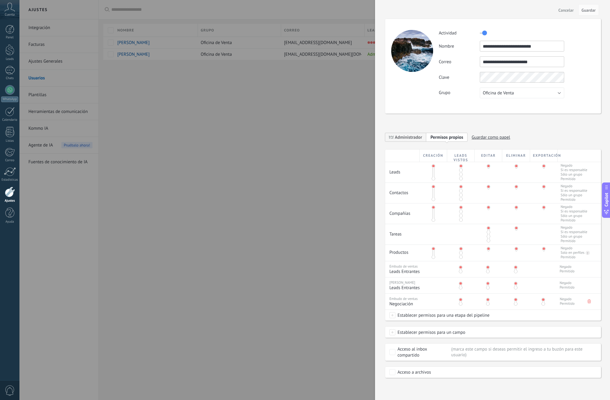
click at [313, 114] on div at bounding box center [305, 200] width 610 height 400
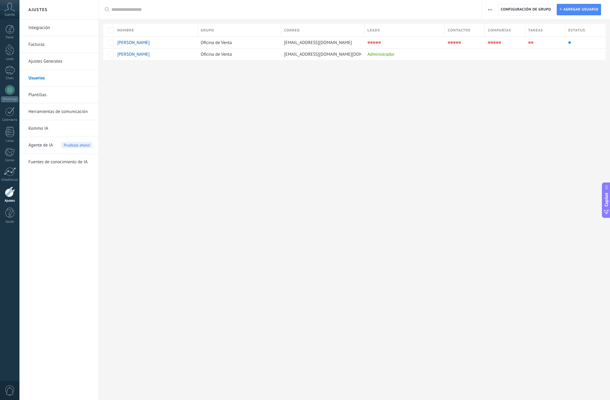
click at [49, 29] on link "Integración" at bounding box center [60, 27] width 64 height 17
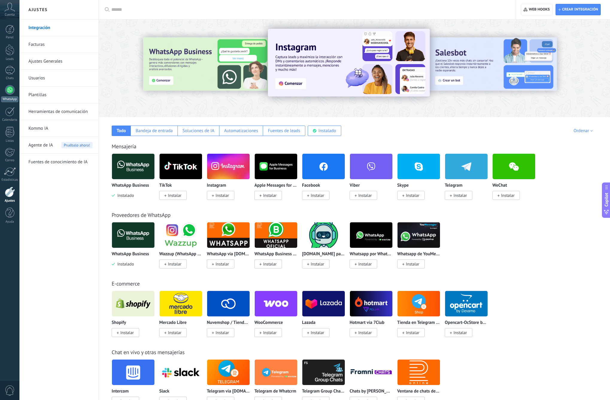
drag, startPoint x: 14, startPoint y: 96, endPoint x: 12, endPoint y: 87, distance: 9.6
click at [14, 96] on div "WhatsApp" at bounding box center [9, 99] width 17 height 6
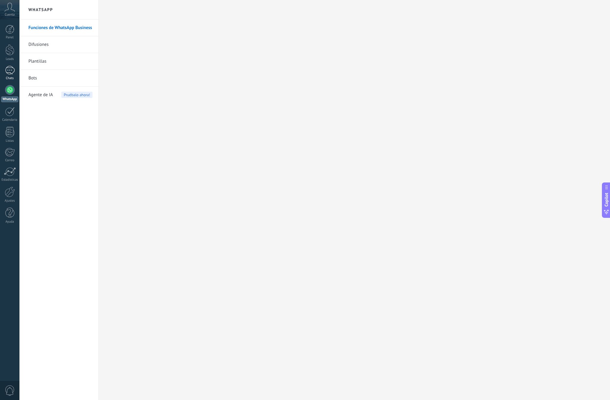
click at [10, 74] on div "1" at bounding box center [10, 70] width 10 height 9
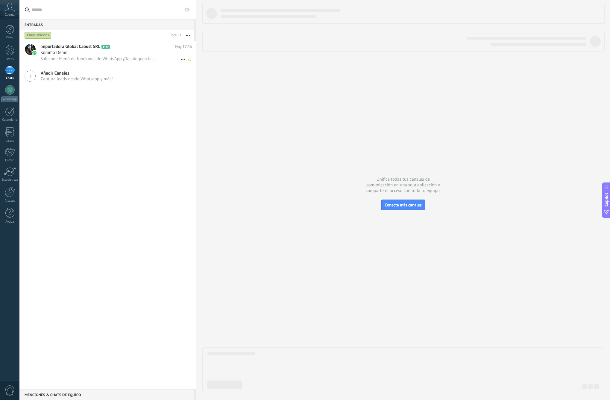
click at [146, 55] on div "Kommo Demo" at bounding box center [116, 53] width 152 height 6
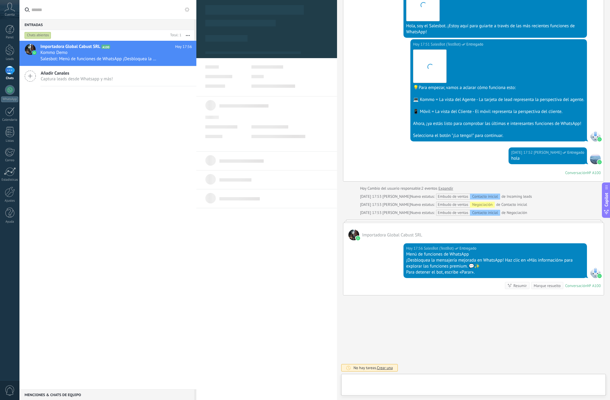
scroll to position [9, 0]
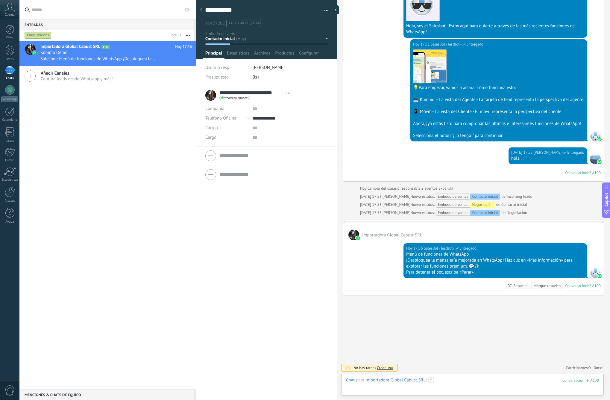
click at [434, 384] on div at bounding box center [472, 386] width 253 height 18
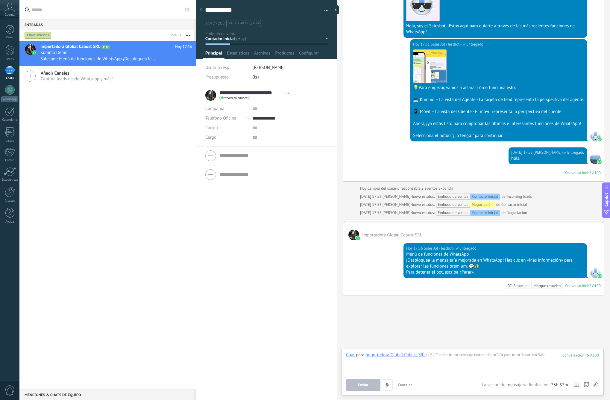
click at [463, 321] on div "Buscar Carga más [DATE] [DATE] Creación: 2 eventos Expandir [DATE] 17:51 Import…" at bounding box center [473, 129] width 273 height 539
click at [245, 60] on div "**********" at bounding box center [266, 41] width 141 height 90
click at [240, 53] on span "Estadísticas" at bounding box center [238, 54] width 22 height 9
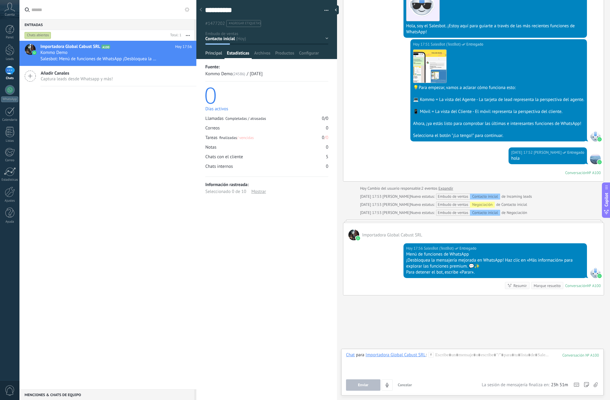
click at [215, 55] on span "Principal" at bounding box center [213, 54] width 17 height 9
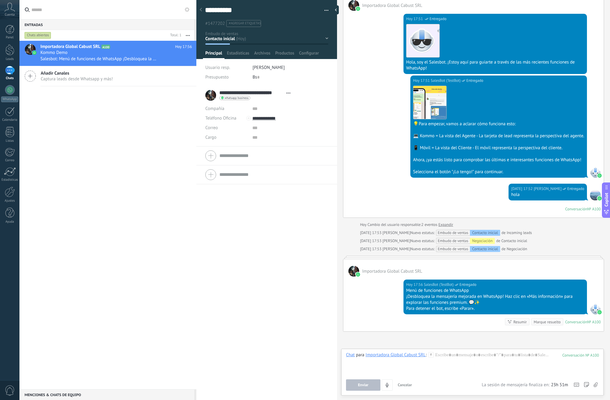
scroll to position [104, 0]
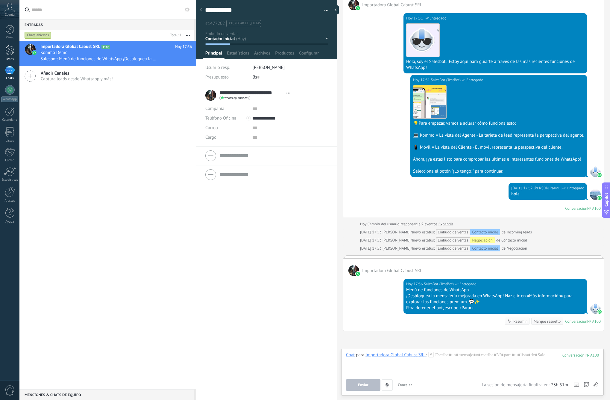
click at [7, 50] on div at bounding box center [9, 49] width 9 height 11
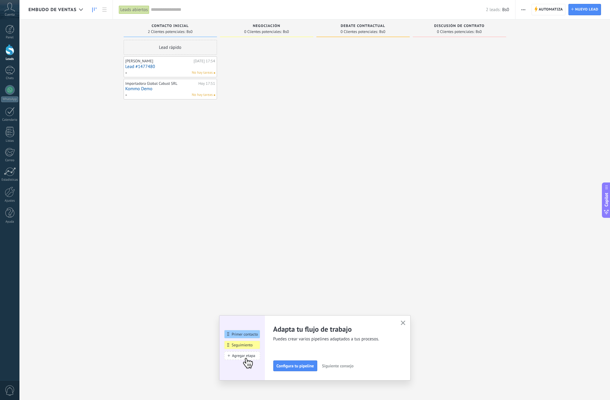
click at [179, 82] on div "Importadora Global Cabust SRL" at bounding box center [162, 83] width 72 height 5
drag, startPoint x: 183, startPoint y: 87, endPoint x: 292, endPoint y: 59, distance: 113.0
click at [285, 50] on link "Kommo Demo" at bounding box center [267, 50] width 90 height 5
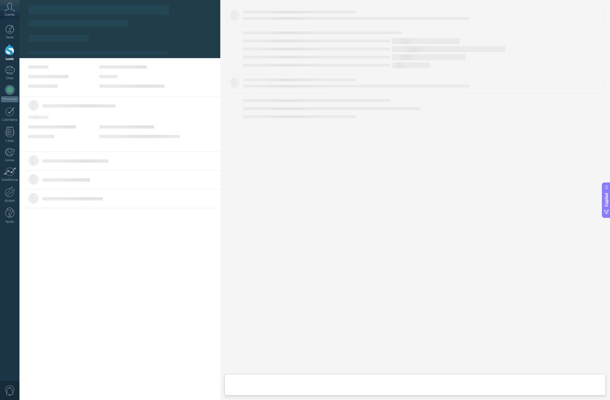
type textarea "**********"
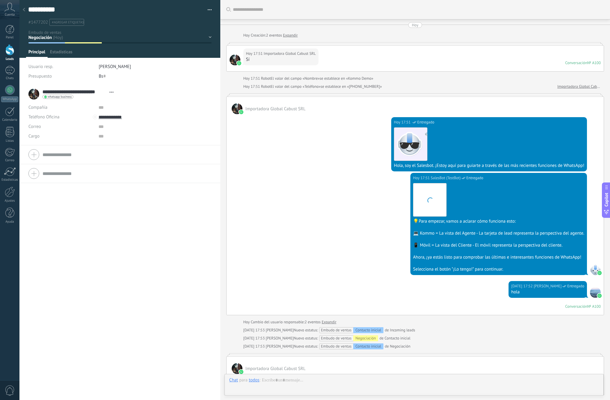
scroll to position [137, 0]
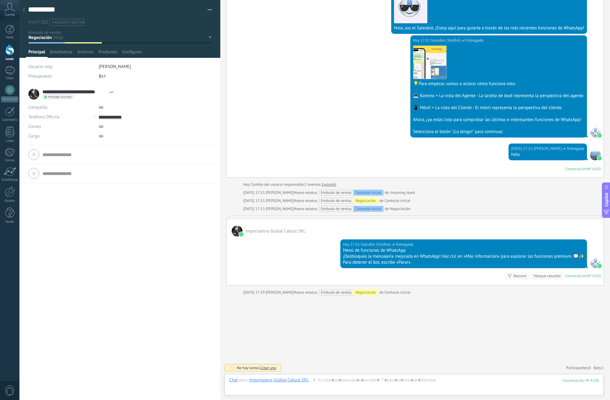
click at [27, 11] on div at bounding box center [24, 10] width 8 height 12
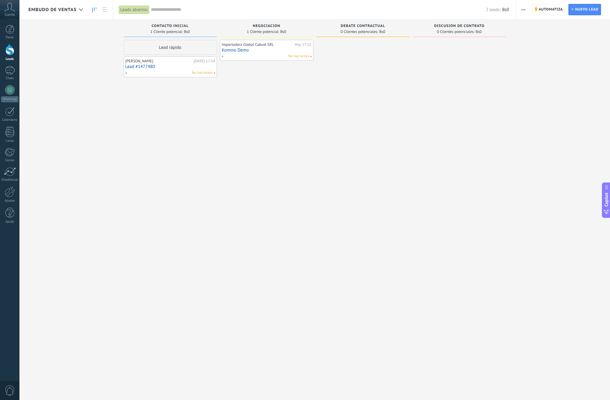
click at [527, 10] on button "button" at bounding box center [523, 9] width 9 height 11
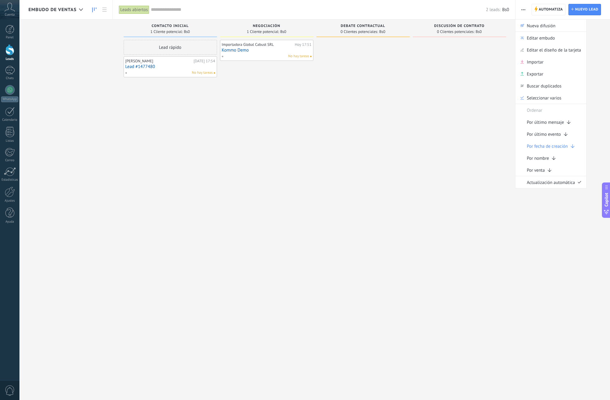
click at [510, 13] on div "Leads abiertos Aplicar 2 leads: Bs0 Leads abiertos Mis leads Leads ganados Lead…" at bounding box center [314, 9] width 403 height 19
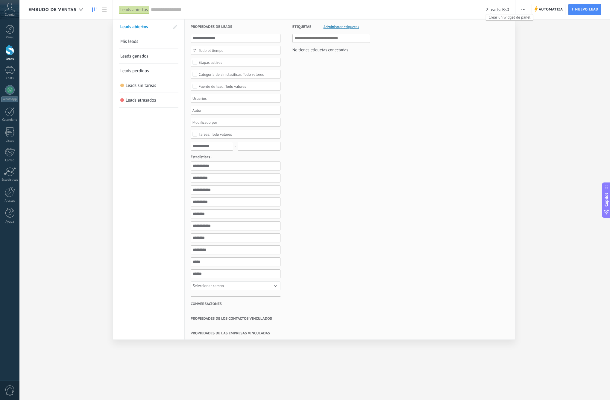
click at [499, 10] on span "2 leads:" at bounding box center [493, 10] width 15 height 6
click at [245, 101] on div at bounding box center [234, 98] width 84 height 7
click at [303, 117] on div "Etiquetas Administrar etiquetas No tienes etiquetas conectadas" at bounding box center [326, 188] width 90 height 338
click at [136, 45] on link "Mis leads" at bounding box center [148, 41] width 57 height 14
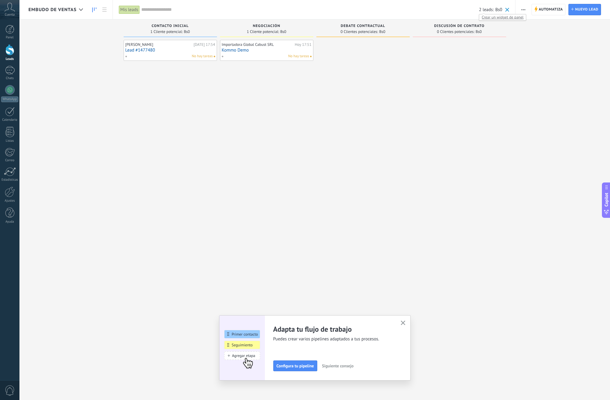
click at [490, 12] on span "2 leads:" at bounding box center [486, 10] width 15 height 6
click at [507, 10] on span at bounding box center [508, 10] width 4 height 4
click at [274, 95] on div "Importadora Global Cabust SRL [DATE] 17:51 Kommo Demo No hay tareas" at bounding box center [266, 201] width 93 height 322
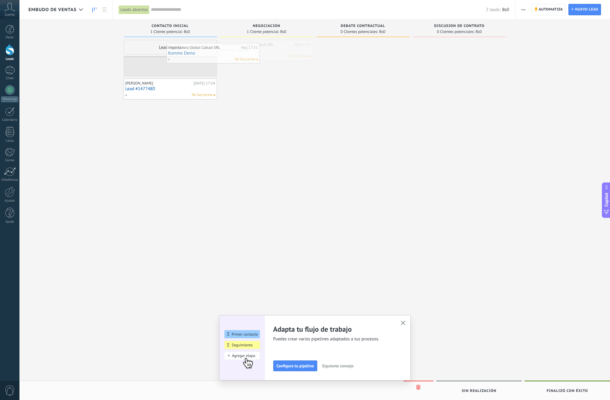
drag, startPoint x: 249, startPoint y: 54, endPoint x: 174, endPoint y: 54, distance: 74.6
drag, startPoint x: 182, startPoint y: 68, endPoint x: 282, endPoint y: 58, distance: 99.9
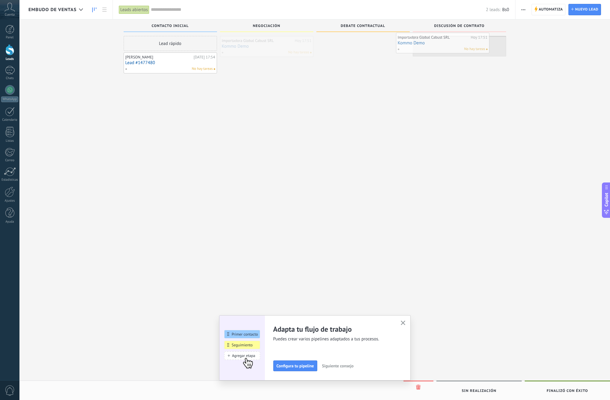
drag, startPoint x: 280, startPoint y: 49, endPoint x: 456, endPoint y: 46, distance: 176.2
drag, startPoint x: 472, startPoint y: 48, endPoint x: 349, endPoint y: 52, distance: 123.2
drag, startPoint x: 370, startPoint y: 48, endPoint x: 272, endPoint y: 48, distance: 97.9
drag, startPoint x: 275, startPoint y: 47, endPoint x: 471, endPoint y: 40, distance: 196.0
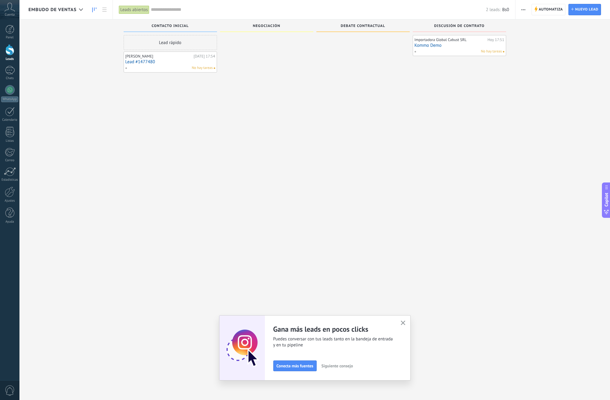
click at [495, 52] on span "No hay tareas" at bounding box center [491, 51] width 21 height 5
drag, startPoint x: 466, startPoint y: 45, endPoint x: 268, endPoint y: 46, distance: 198.3
click at [587, 9] on span "Nuevo lead" at bounding box center [586, 9] width 23 height 11
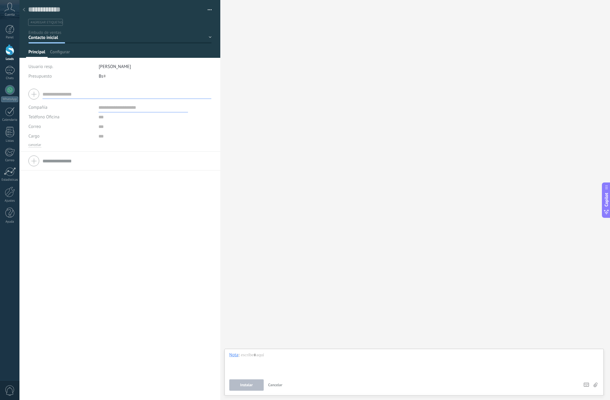
click at [120, 77] on div "Bs 0" at bounding box center [155, 76] width 113 height 10
type input "*"
click at [123, 96] on input "text" at bounding box center [127, 94] width 169 height 10
click at [27, 13] on div at bounding box center [24, 10] width 8 height 12
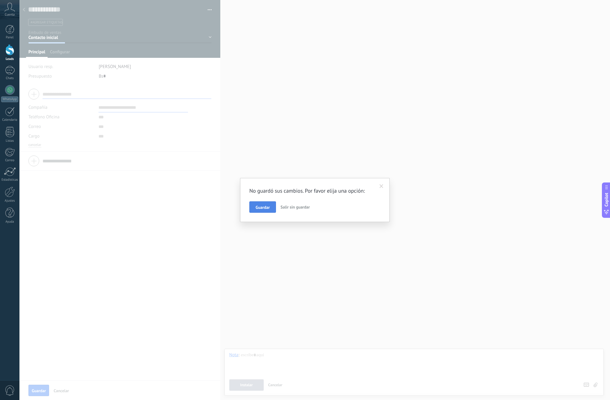
click at [261, 207] on span "Guardar" at bounding box center [263, 207] width 14 height 4
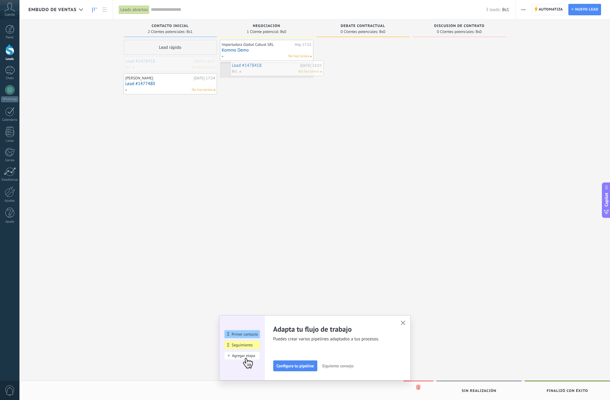
drag, startPoint x: 180, startPoint y: 65, endPoint x: 287, endPoint y: 69, distance: 106.4
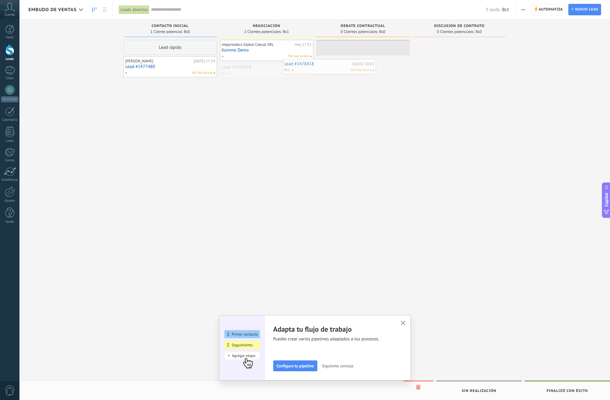
drag, startPoint x: 287, startPoint y: 69, endPoint x: 376, endPoint y: 67, distance: 88.7
drag, startPoint x: 370, startPoint y: 50, endPoint x: 450, endPoint y: 49, distance: 80.3
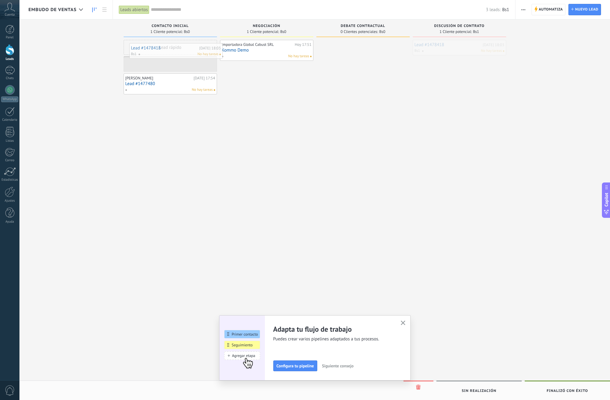
drag, startPoint x: 461, startPoint y: 47, endPoint x: 177, endPoint y: 50, distance: 283.7
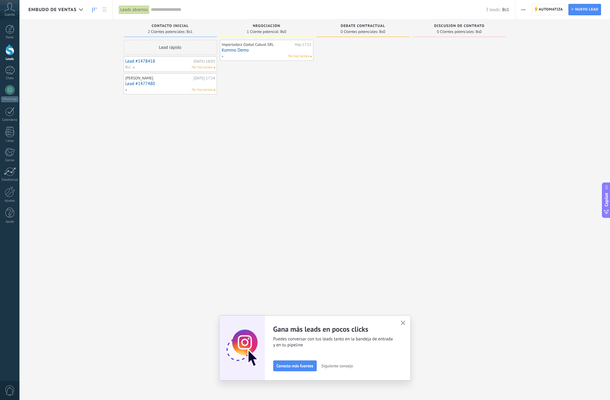
click at [274, 50] on link "Kommo Demo" at bounding box center [267, 50] width 90 height 5
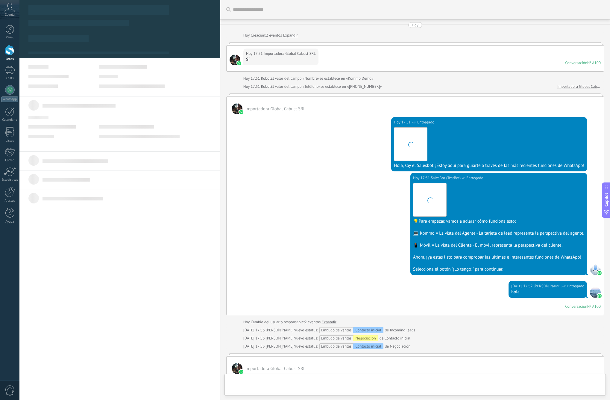
type textarea "**********"
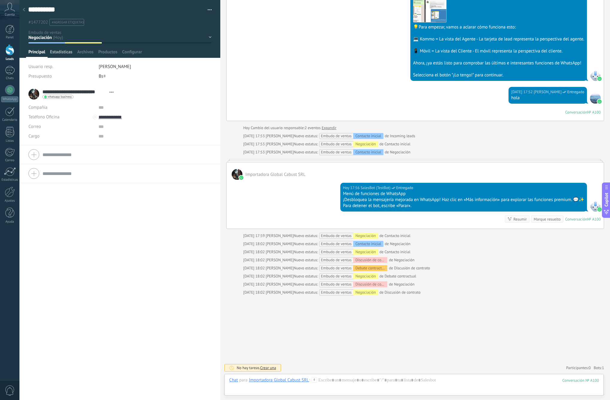
click at [64, 56] on span "Estadísticas" at bounding box center [61, 53] width 22 height 9
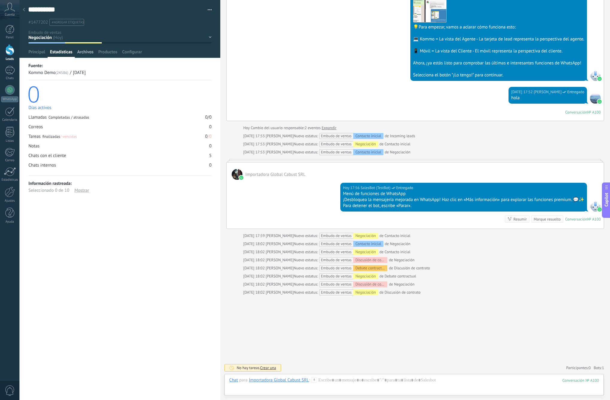
click at [90, 53] on span "Archivos" at bounding box center [85, 53] width 16 height 9
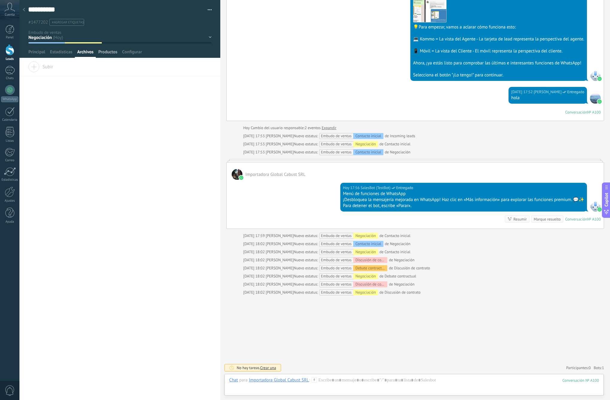
click at [105, 53] on span "Productos" at bounding box center [107, 53] width 19 height 9
click at [134, 54] on span "Configurar" at bounding box center [132, 53] width 20 height 9
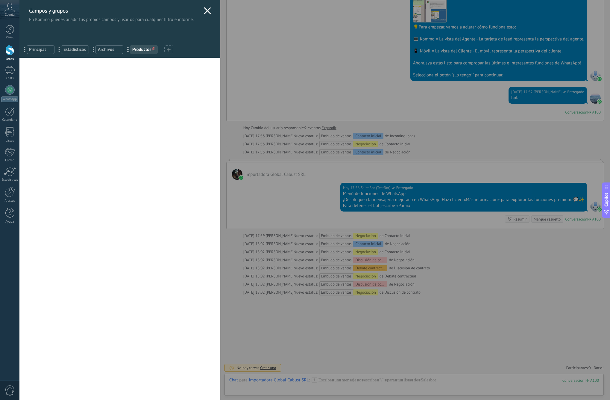
click at [204, 11] on icon at bounding box center [207, 10] width 7 height 7
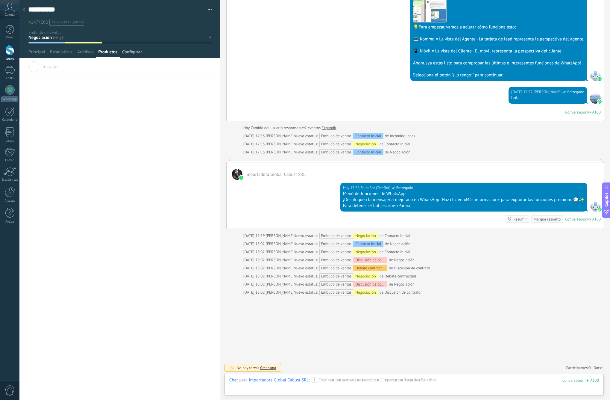
click at [134, 51] on span "Configurar" at bounding box center [132, 53] width 20 height 9
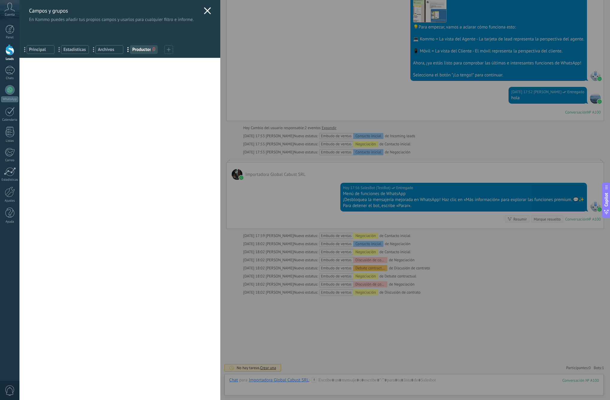
click at [207, 10] on icon at bounding box center [207, 10] width 7 height 7
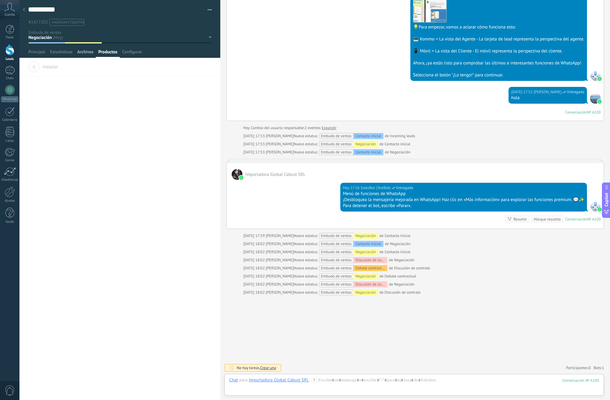
click at [83, 53] on span "Archivos" at bounding box center [85, 53] width 16 height 9
click at [43, 85] on link "223_es.jpg" at bounding box center [52, 84] width 20 height 6
click at [41, 54] on span "Principal" at bounding box center [36, 53] width 17 height 9
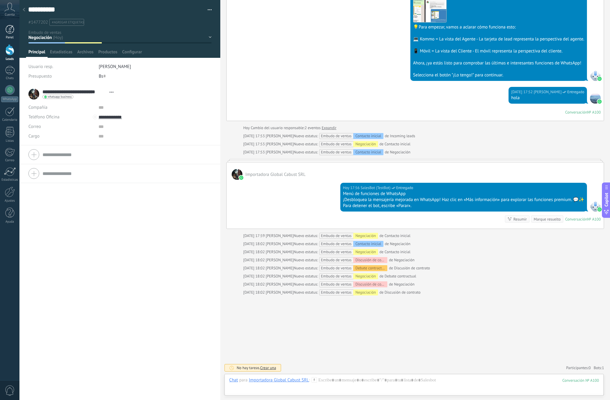
click at [8, 28] on div at bounding box center [9, 29] width 9 height 9
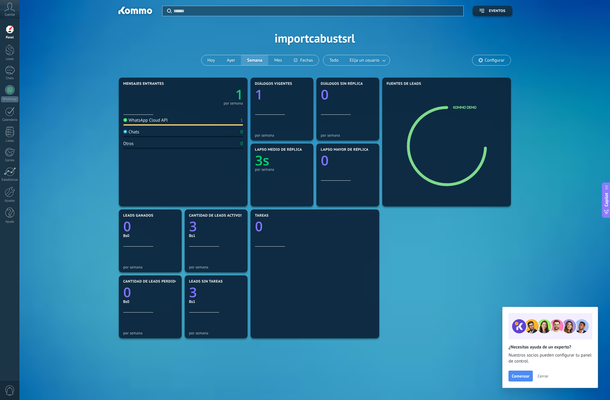
click at [489, 59] on span "Configurar" at bounding box center [495, 60] width 20 height 5
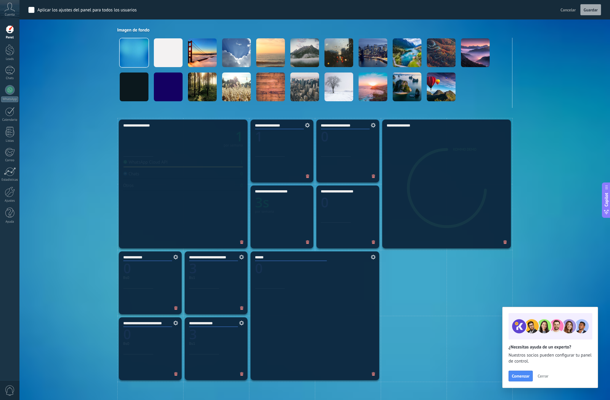
click at [546, 378] on span "Cerrar" at bounding box center [543, 376] width 11 height 4
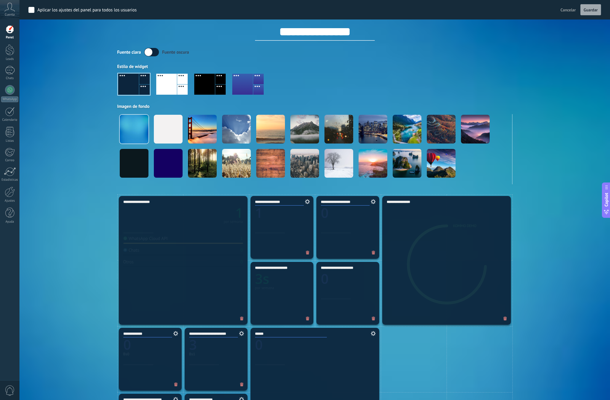
scroll to position [2, 0]
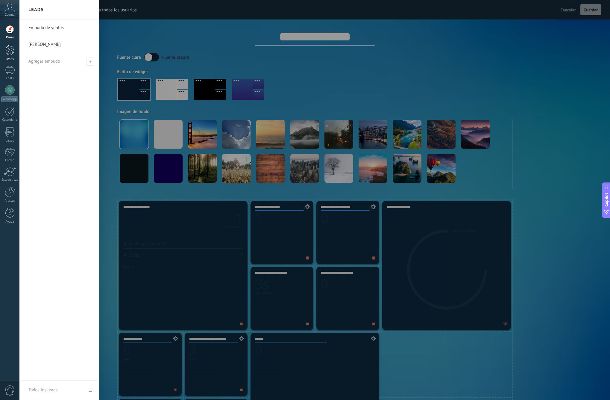
click at [9, 55] on div at bounding box center [9, 49] width 9 height 11
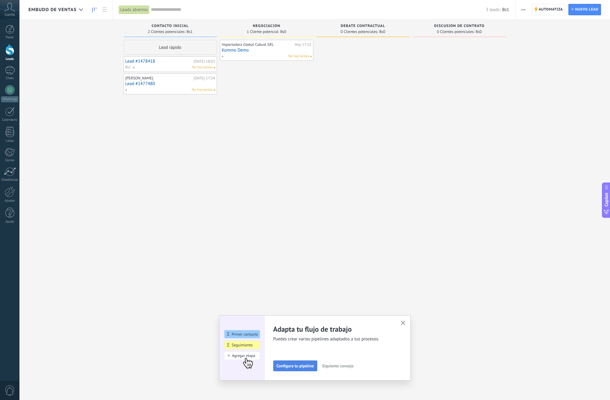
click at [300, 368] on span "Configura tu pipeline" at bounding box center [295, 366] width 37 height 4
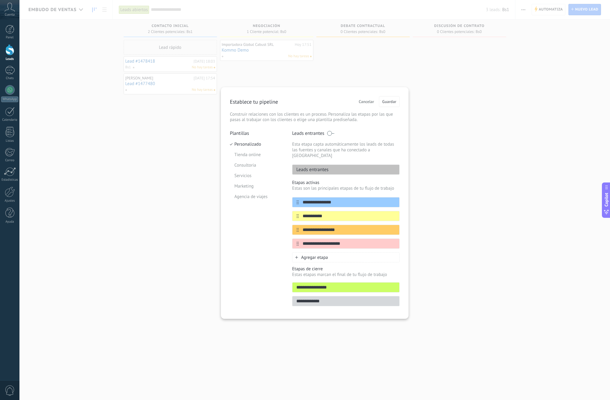
click at [324, 255] on span "Agregar etapa" at bounding box center [314, 258] width 27 height 6
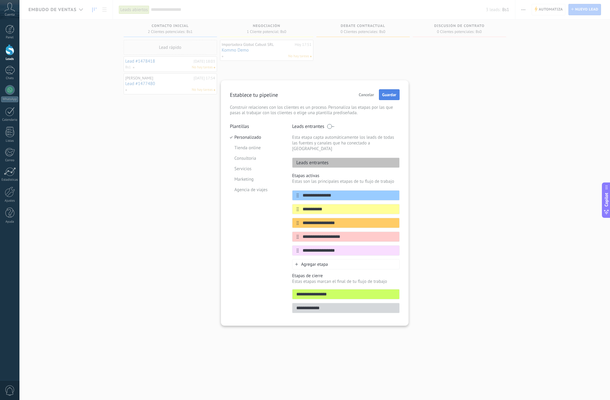
type input "**********"
click at [392, 96] on span "Guardar" at bounding box center [390, 95] width 14 height 4
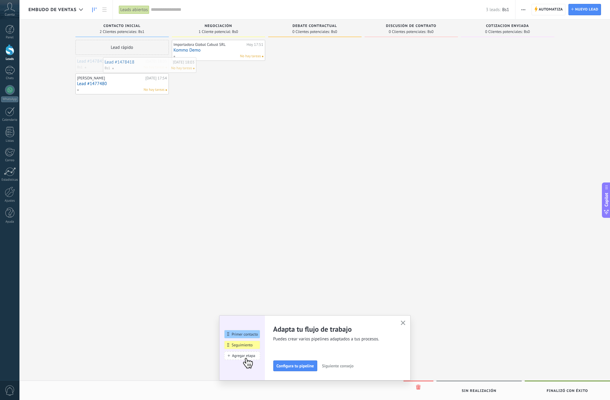
drag, startPoint x: 110, startPoint y: 64, endPoint x: 137, endPoint y: 65, distance: 27.6
click at [487, 55] on div at bounding box center [507, 201] width 93 height 322
drag, startPoint x: 216, startPoint y: 54, endPoint x: 223, endPoint y: 52, distance: 7.2
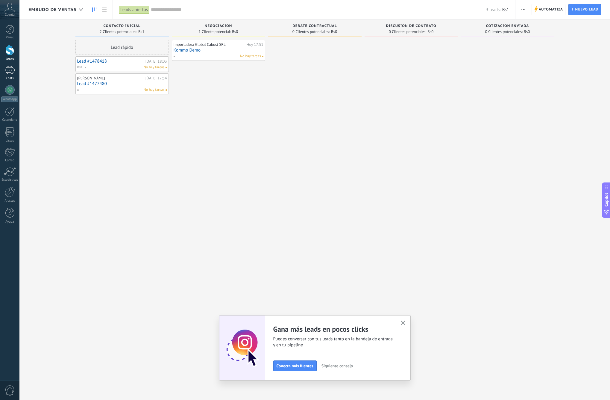
click at [9, 70] on div "1" at bounding box center [10, 70] width 10 height 9
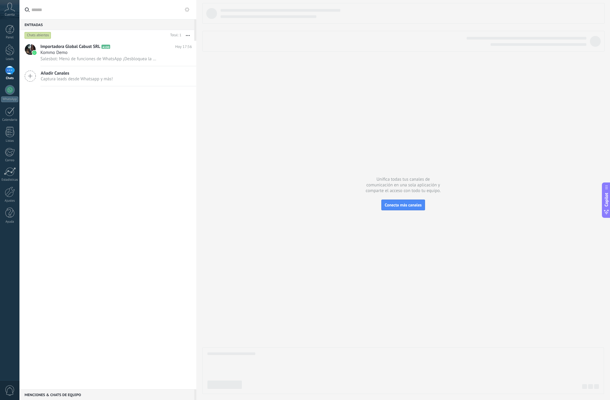
click at [15, 11] on use at bounding box center [10, 7] width 10 height 9
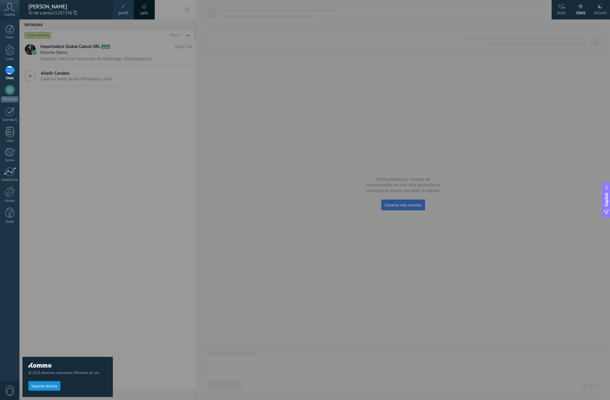
click at [604, 9] on div "oscuro" at bounding box center [600, 12] width 13 height 16
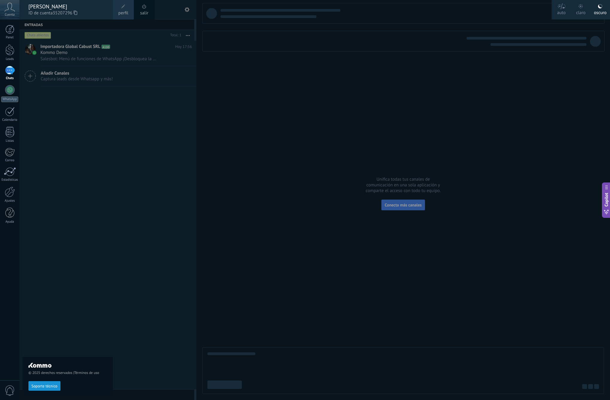
click at [525, 58] on div at bounding box center [324, 200] width 610 height 400
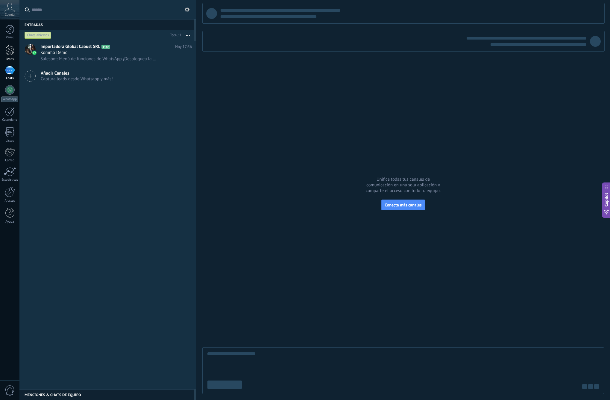
click at [11, 49] on div at bounding box center [9, 49] width 9 height 11
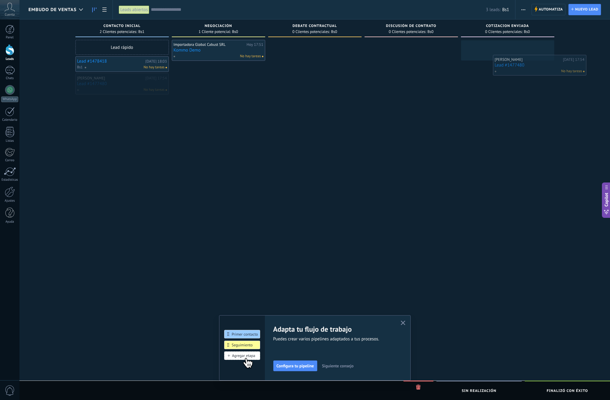
drag, startPoint x: 115, startPoint y: 88, endPoint x: 534, endPoint y: 68, distance: 420.1
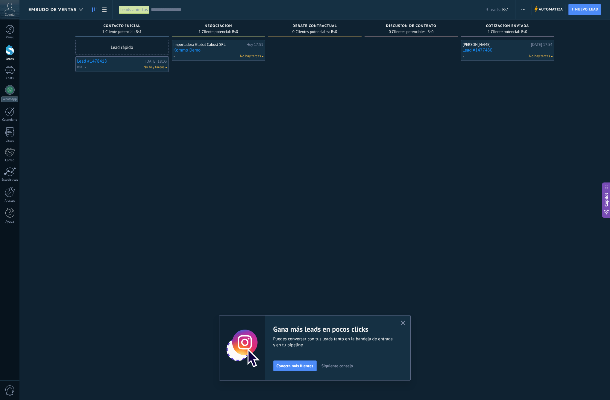
scroll to position [0, 0]
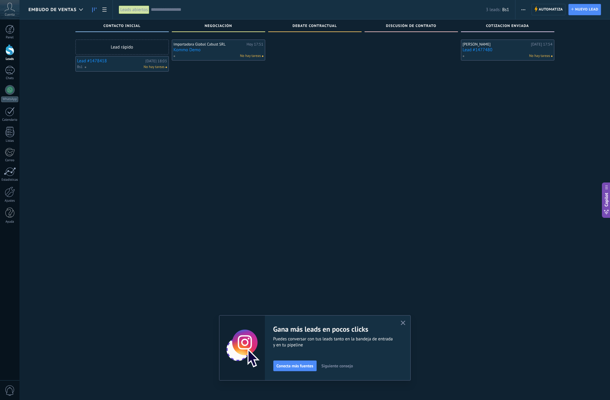
click at [526, 10] on button "button" at bounding box center [523, 9] width 9 height 11
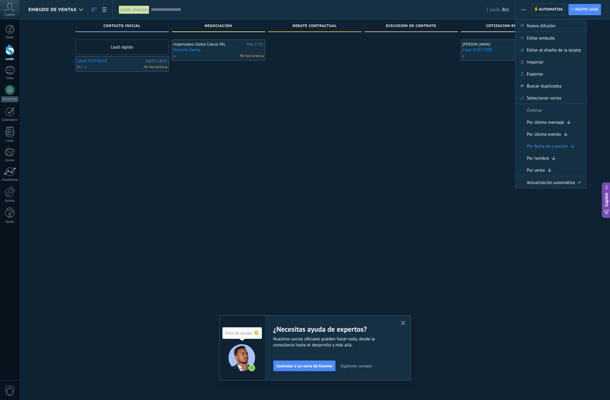
click at [526, 10] on button "button" at bounding box center [523, 9] width 9 height 11
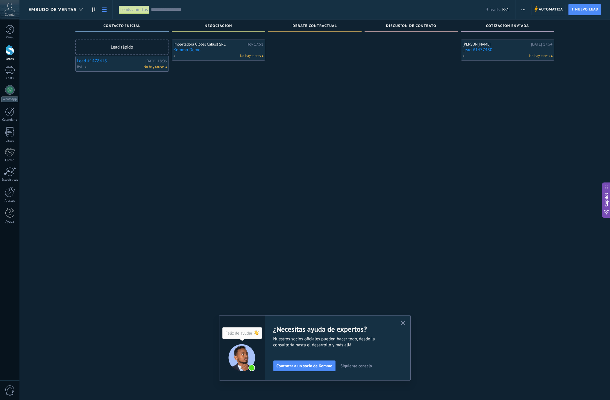
click at [104, 9] on icon at bounding box center [104, 9] width 4 height 4
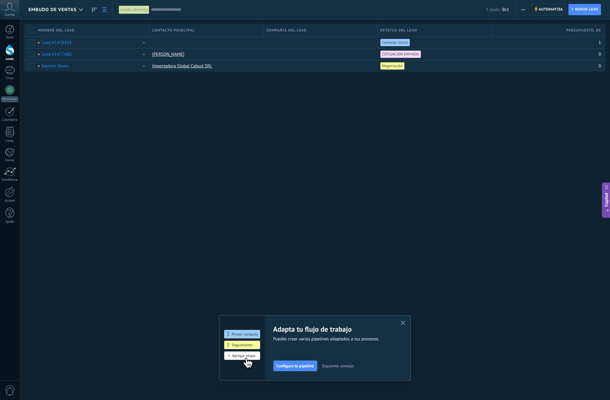
click at [104, 10] on icon at bounding box center [104, 9] width 4 height 4
click at [95, 12] on icon at bounding box center [94, 9] width 4 height 5
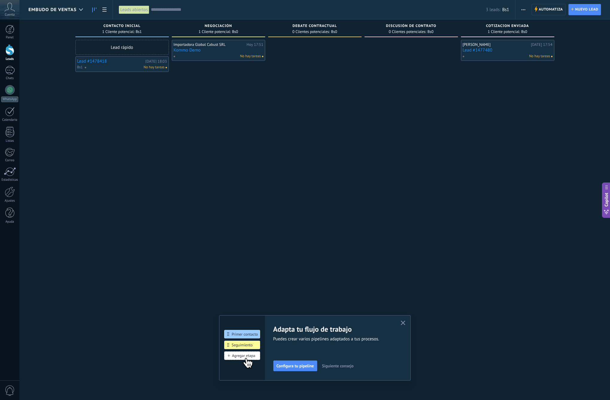
click at [527, 12] on button "button" at bounding box center [523, 9] width 9 height 11
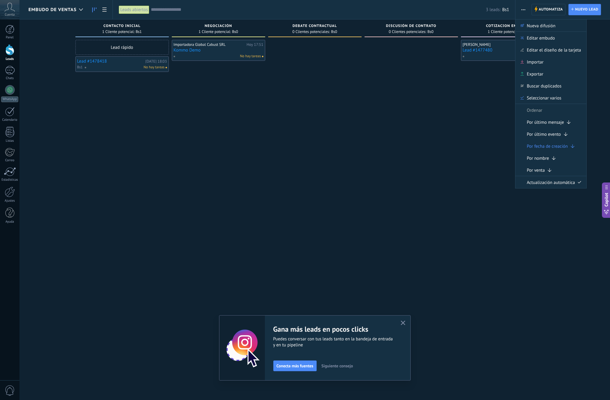
click at [259, 88] on div "Importadora Global Cabust SRL [DATE] 17:51 Kommo Demo No hay tareas" at bounding box center [218, 201] width 93 height 322
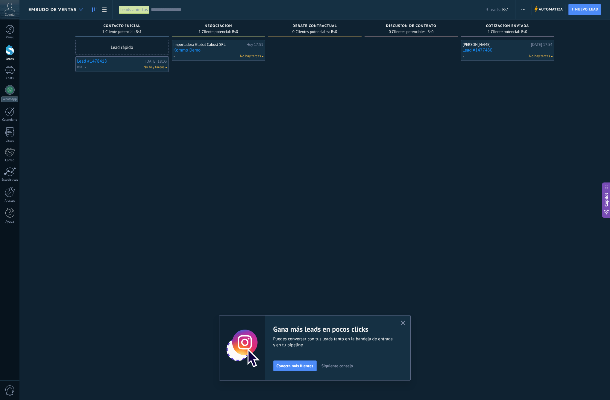
click at [78, 13] on div at bounding box center [81, 10] width 10 height 12
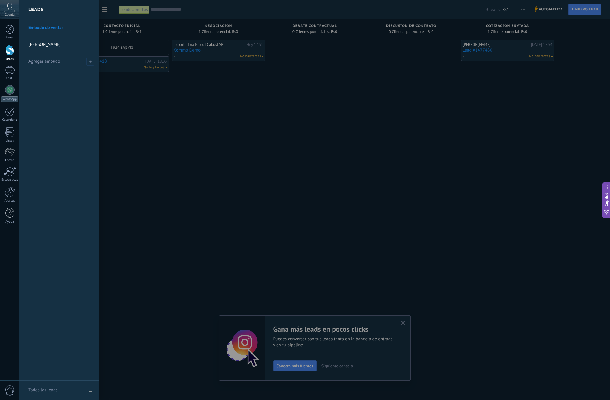
click at [155, 82] on div at bounding box center [324, 200] width 610 height 400
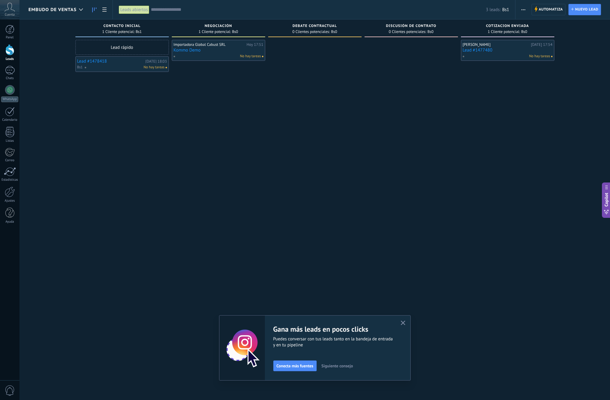
click at [508, 27] on span "COTIZACION ENVIADA" at bounding box center [507, 26] width 43 height 4
click at [562, 30] on div "COTIZACION ENVIADA 1 Cliente potencial: Bs0 [PERSON_NAME][DATE] 17:54 Lead #147…" at bounding box center [512, 190] width 102 height 342
click at [589, 39] on div "Leads Entrantes Solicitudes: [PHONE_NUMBER] Contacto inicial 1 Cliente potencia…" at bounding box center [319, 190] width 582 height 342
click at [523, 10] on span "button" at bounding box center [524, 9] width 4 height 11
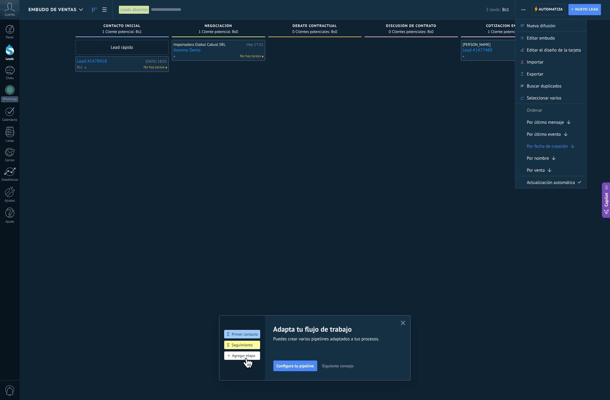
click at [243, 175] on div "Importadora Global Cabust SRL [DATE] 17:51 Kommo Demo No hay tareas" at bounding box center [218, 201] width 93 height 322
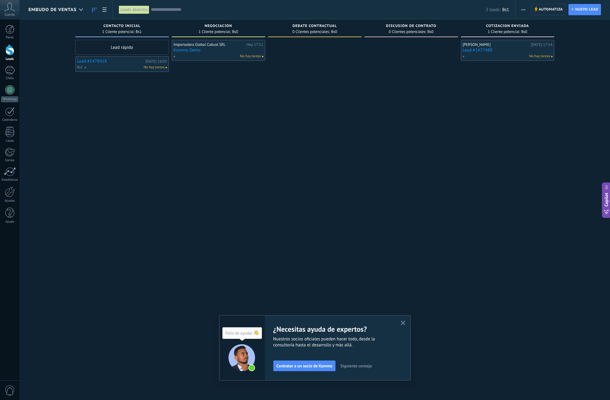
click at [8, 10] on icon at bounding box center [9, 7] width 10 height 9
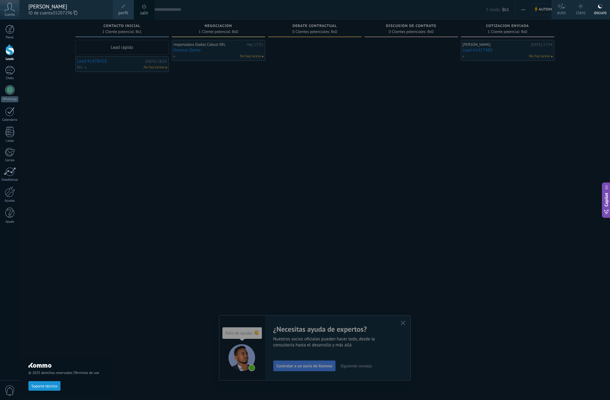
click at [469, 62] on div at bounding box center [324, 200] width 610 height 400
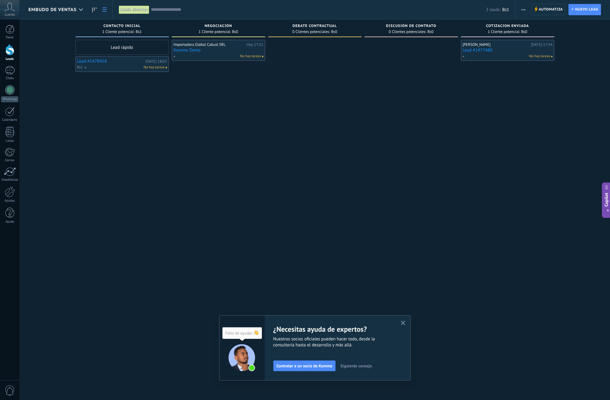
click at [104, 10] on icon at bounding box center [104, 9] width 4 height 4
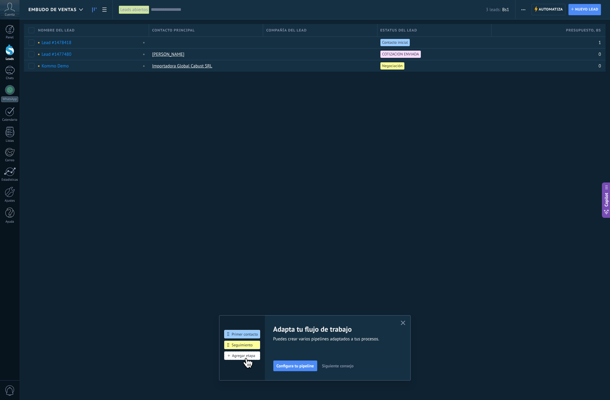
click at [95, 12] on icon at bounding box center [94, 9] width 4 height 5
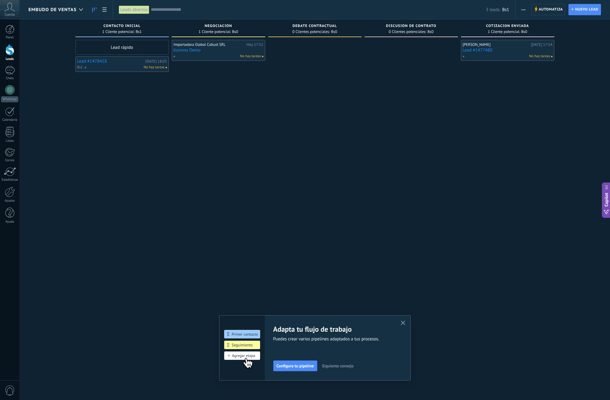
click at [378, 136] on div at bounding box center [411, 201] width 93 height 322
click at [526, 15] on button "button" at bounding box center [523, 9] width 9 height 11
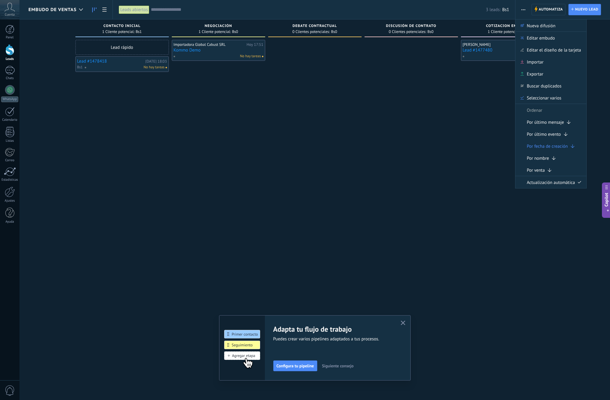
click at [526, 15] on button "button" at bounding box center [523, 9] width 9 height 11
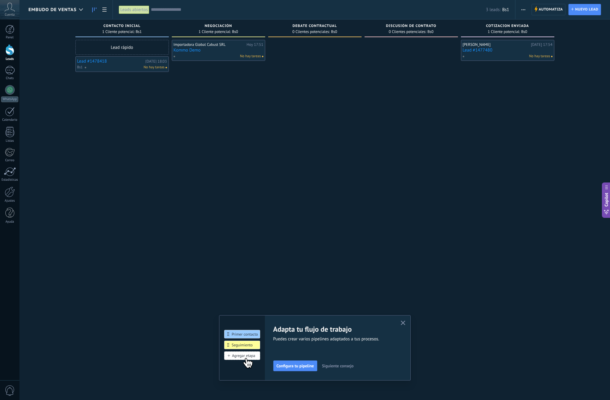
click at [404, 133] on div at bounding box center [411, 201] width 93 height 322
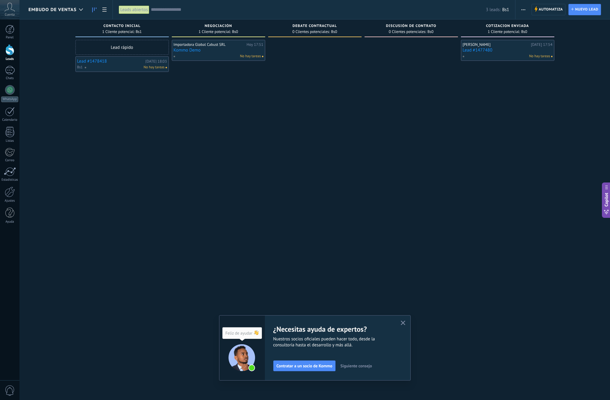
click at [384, 109] on div at bounding box center [411, 201] width 93 height 322
click at [521, 11] on button "button" at bounding box center [523, 9] width 9 height 11
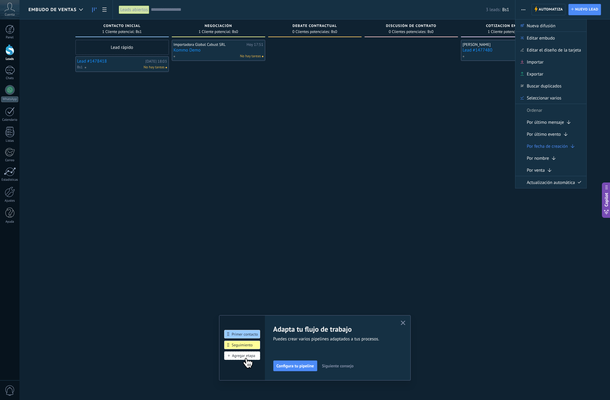
click at [457, 80] on div at bounding box center [411, 201] width 93 height 322
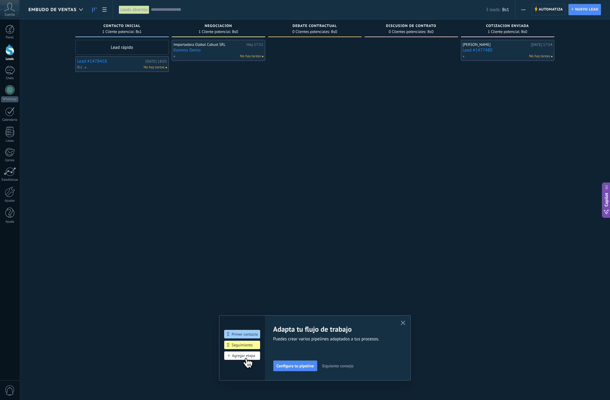
click at [38, 82] on div "Leads Entrantes Solicitudes: [PHONE_NUMBER] Contacto inicial 1 Cliente potencia…" at bounding box center [319, 190] width 582 height 342
click at [64, 13] on div "Embudo de ventas" at bounding box center [57, 9] width 58 height 19
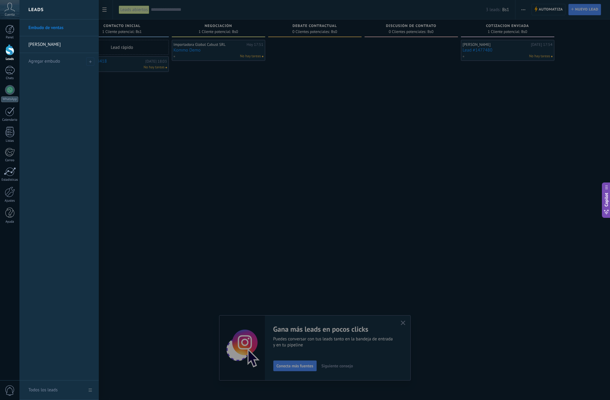
click at [215, 88] on div at bounding box center [324, 200] width 610 height 400
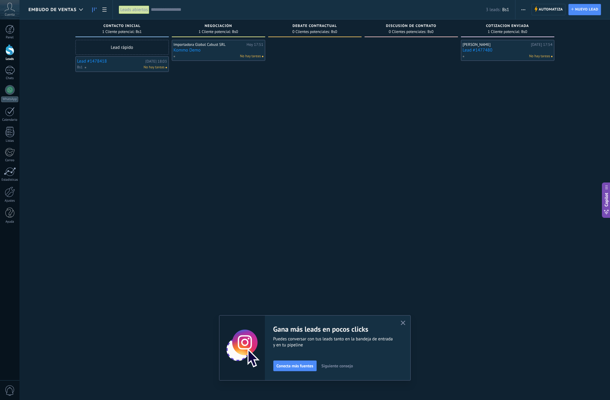
click at [135, 10] on div "Leads abiertos" at bounding box center [134, 9] width 31 height 9
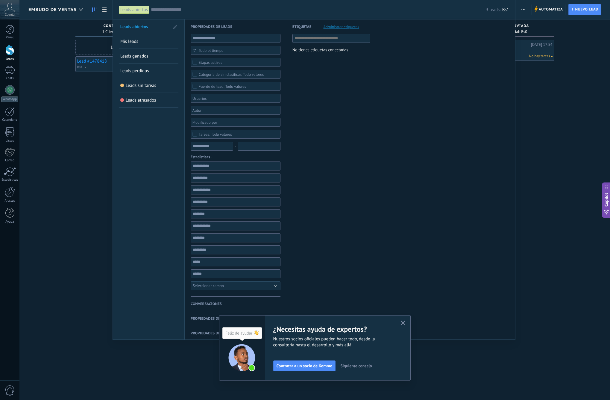
click at [135, 10] on div "Leads abiertos" at bounding box center [134, 9] width 31 height 9
click at [78, 42] on div at bounding box center [305, 200] width 610 height 400
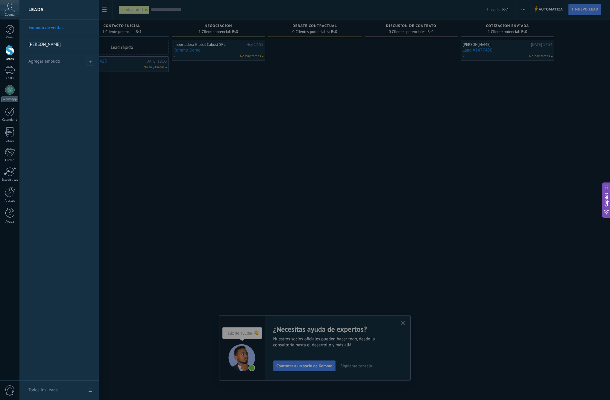
drag, startPoint x: 2, startPoint y: 52, endPoint x: 7, endPoint y: 51, distance: 4.9
click at [2, 52] on link "Leads" at bounding box center [9, 52] width 19 height 17
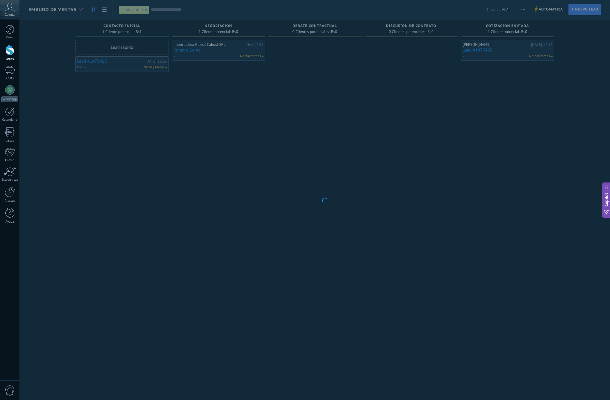
click at [13, 52] on div at bounding box center [9, 49] width 9 height 11
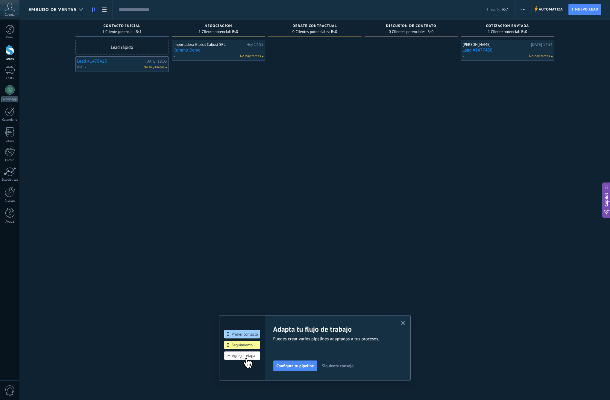
click at [12, 53] on div at bounding box center [9, 49] width 9 height 11
click at [297, 366] on span "Configura tu pipeline" at bounding box center [295, 366] width 37 height 4
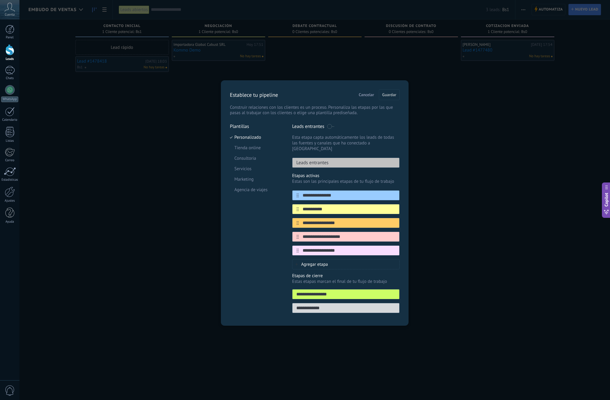
click at [325, 261] on span "Agregar etapa" at bounding box center [314, 264] width 27 height 6
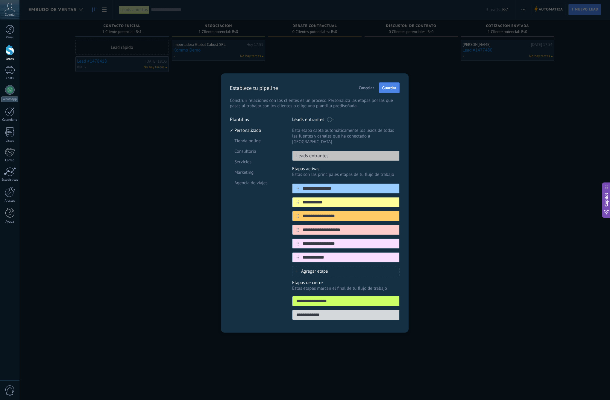
type input "**********"
click at [395, 89] on span "Guardar" at bounding box center [390, 88] width 14 height 4
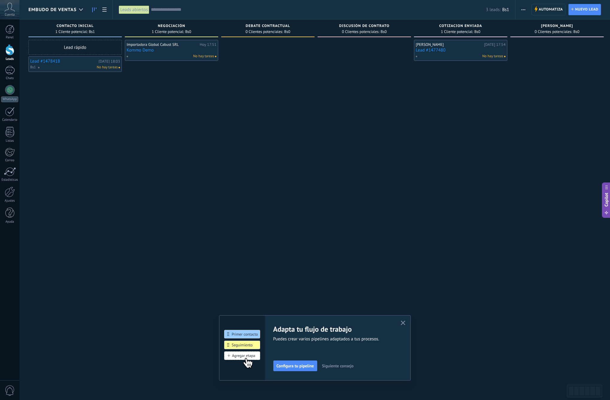
click at [450, 56] on div "No hay tareas" at bounding box center [460, 56] width 88 height 5
click at [445, 48] on link "Lead #1477480" at bounding box center [461, 50] width 90 height 5
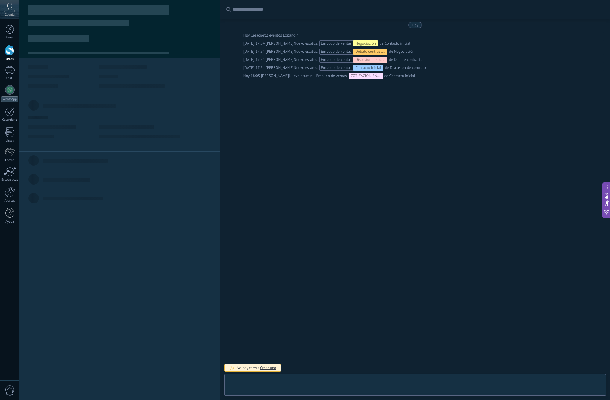
scroll to position [9, 0]
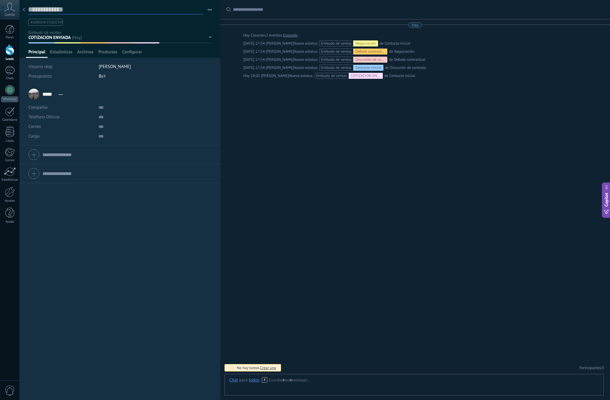
click at [28, 13] on textarea at bounding box center [115, 9] width 175 height 9
click at [23, 9] on icon at bounding box center [24, 10] width 2 height 4
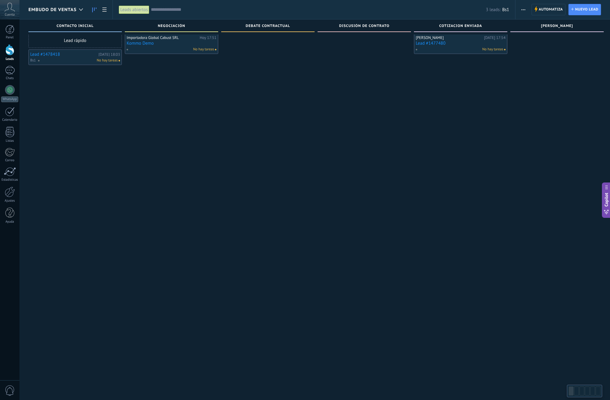
scroll to position [5, 0]
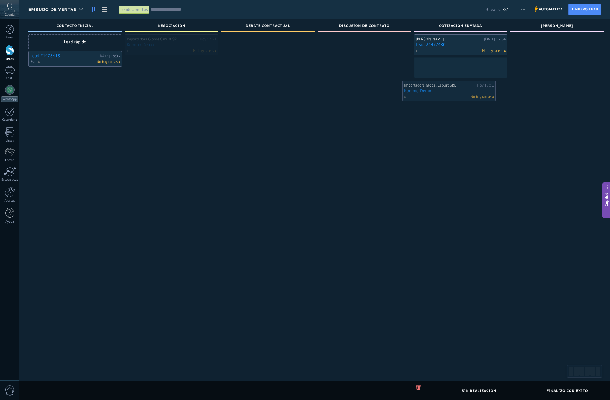
drag, startPoint x: 168, startPoint y: 51, endPoint x: 453, endPoint y: 94, distance: 288.2
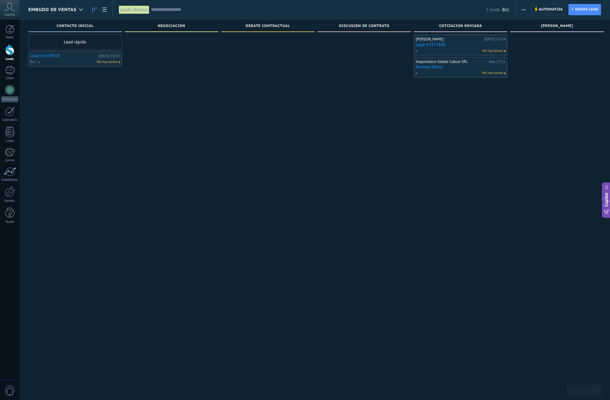
click at [437, 69] on link "Kommo Demo" at bounding box center [461, 66] width 90 height 5
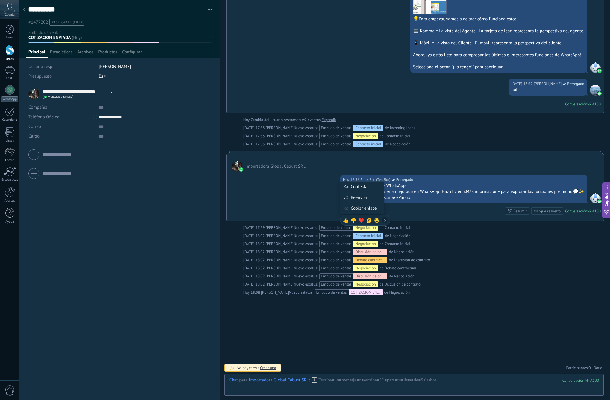
scroll to position [202, 0]
click at [22, 10] on div at bounding box center [24, 10] width 8 height 12
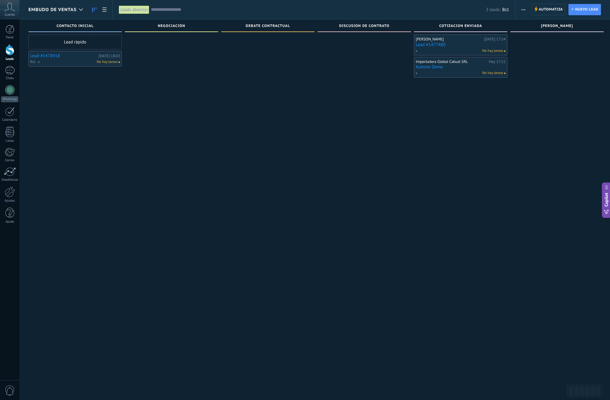
click at [59, 10] on span "Embudo de ventas" at bounding box center [52, 10] width 48 height 6
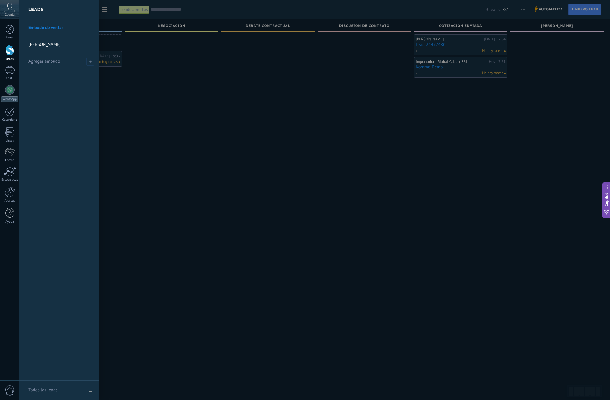
click at [177, 82] on div at bounding box center [324, 200] width 610 height 400
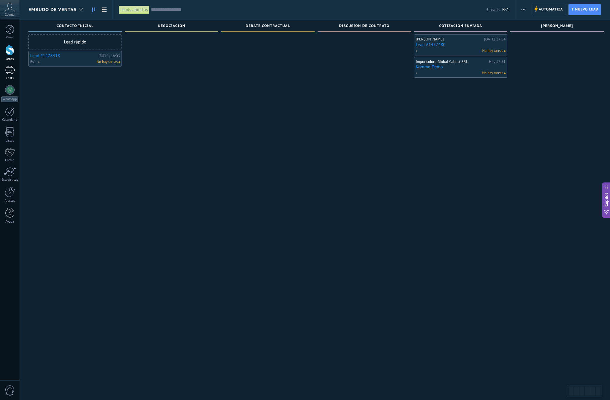
click at [10, 72] on div "1" at bounding box center [10, 70] width 10 height 9
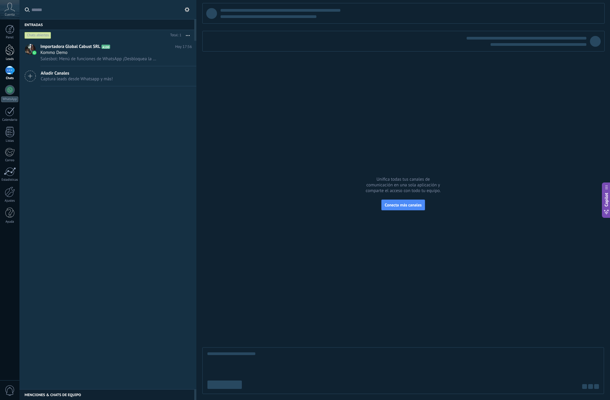
click at [12, 58] on div "Leads" at bounding box center [9, 59] width 17 height 4
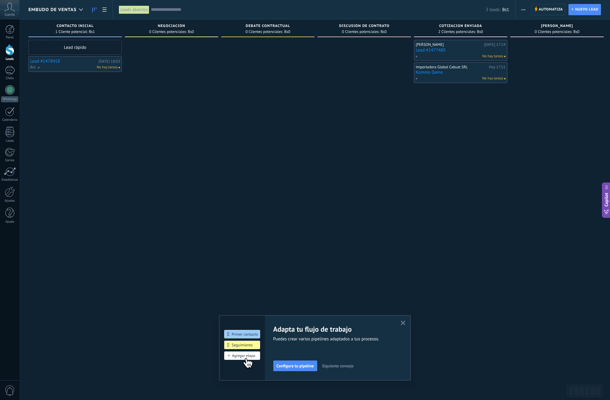
click at [83, 63] on link "Lead #1478418" at bounding box center [63, 61] width 67 height 5
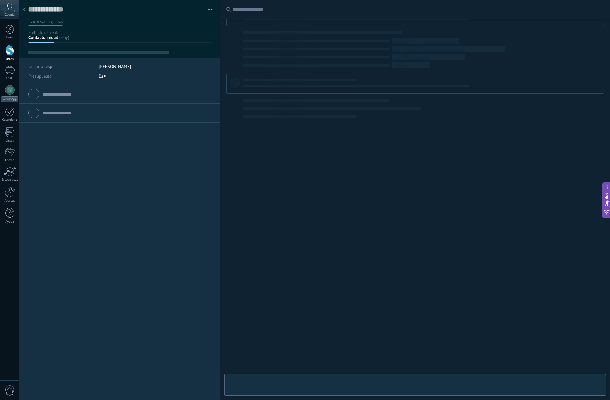
type textarea "**********"
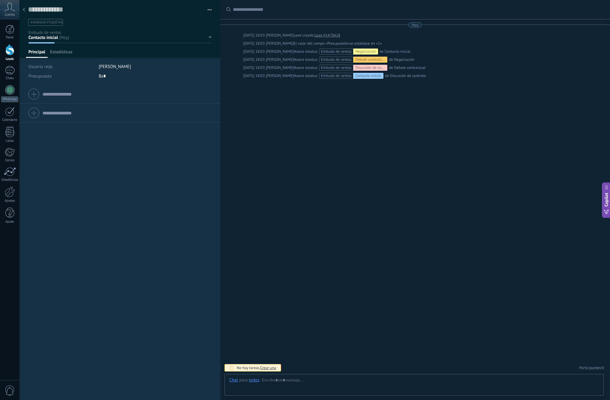
scroll to position [9, 0]
click at [28, 9] on div at bounding box center [24, 10] width 8 height 12
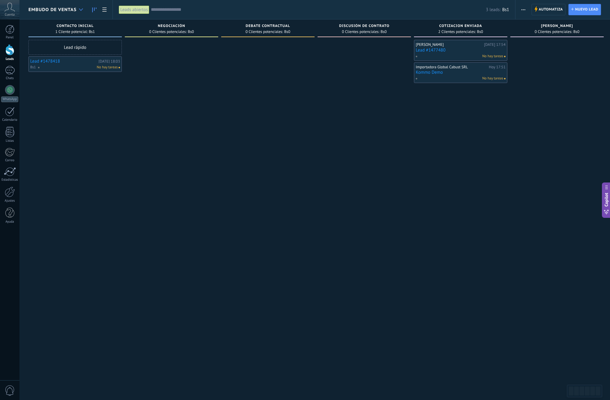
click at [82, 11] on div at bounding box center [81, 10] width 10 height 12
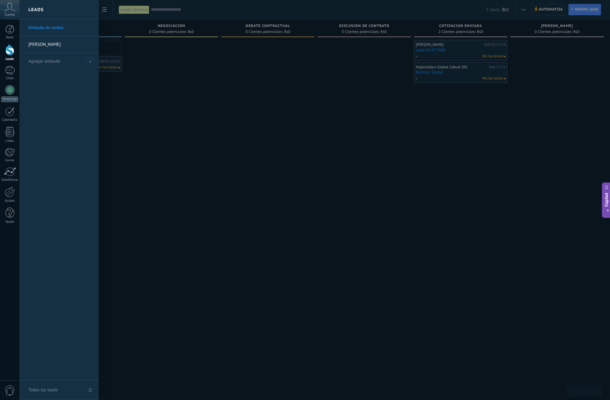
click at [8, 14] on span "Cuenta" at bounding box center [10, 15] width 10 height 4
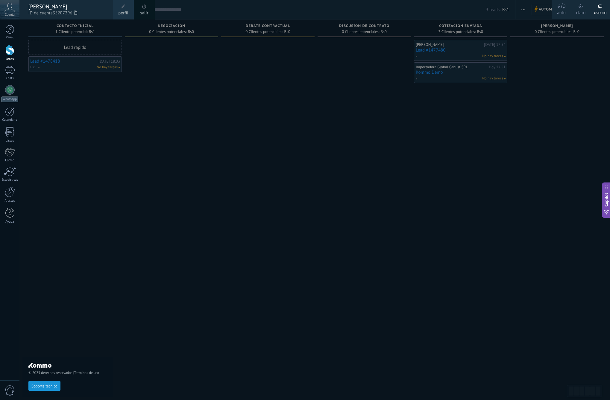
click at [531, 146] on div at bounding box center [324, 200] width 610 height 400
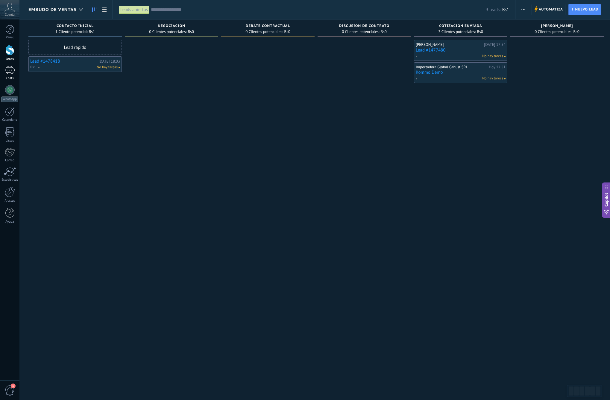
click at [9, 70] on div "1" at bounding box center [10, 70] width 10 height 9
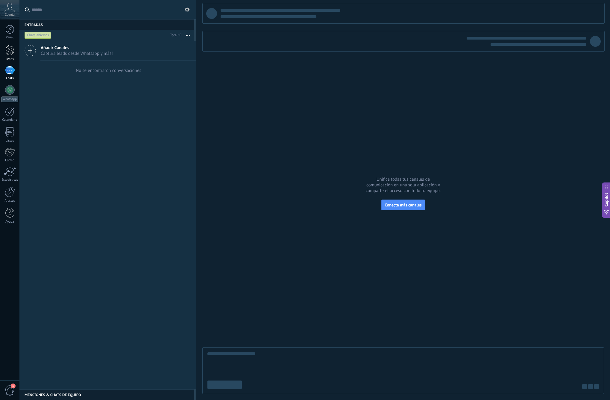
click at [10, 49] on div at bounding box center [9, 49] width 9 height 11
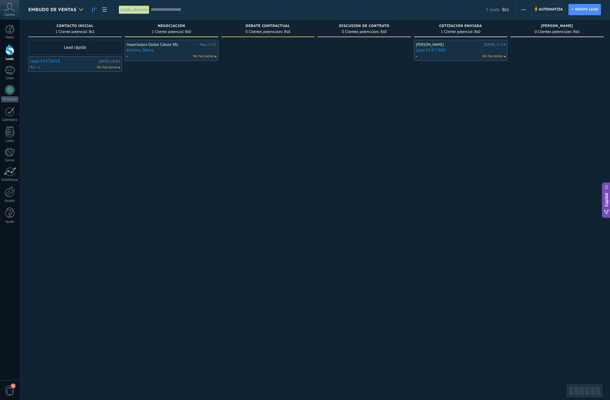
click at [151, 54] on div "No hay tareas" at bounding box center [170, 56] width 88 height 5
click at [147, 46] on div "Importadora Global Cabust SRL" at bounding box center [163, 44] width 72 height 5
click at [145, 50] on link "Kommo Demo" at bounding box center [172, 50] width 90 height 5
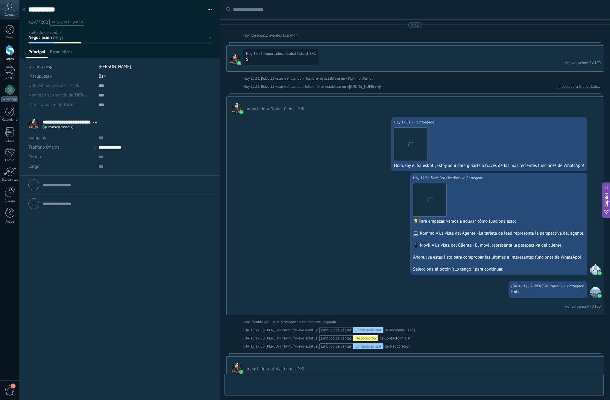
scroll to position [806, 0]
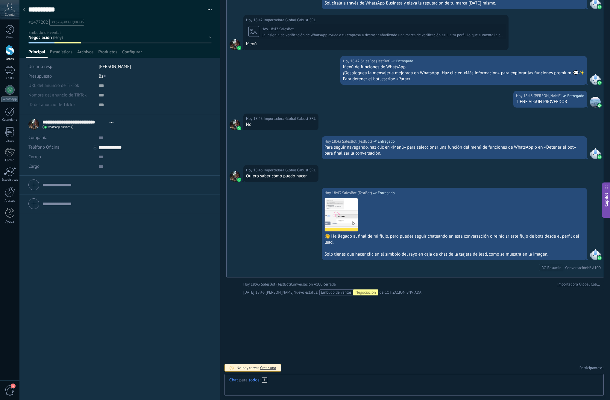
click at [326, 382] on div at bounding box center [414, 386] width 370 height 18
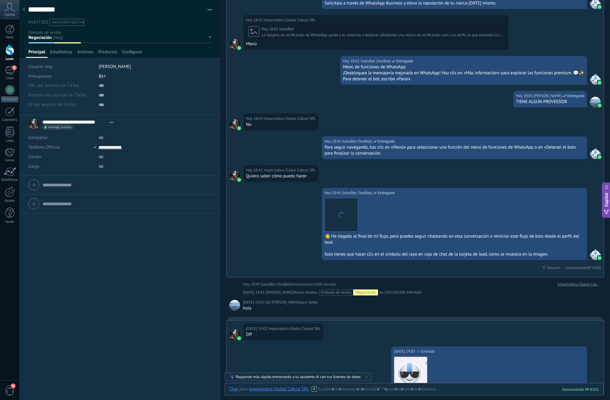
scroll to position [984, 0]
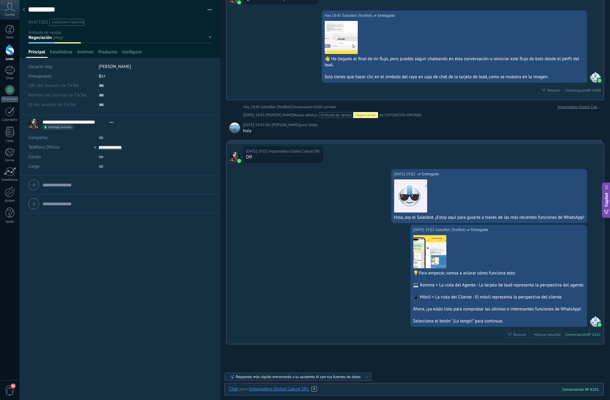
click at [379, 390] on div at bounding box center [414, 395] width 370 height 18
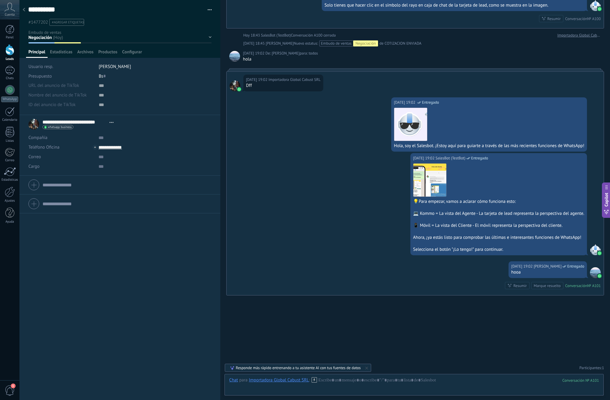
scroll to position [1055, 0]
click at [261, 378] on div "Importadora Global Cabust SRL" at bounding box center [279, 379] width 60 height 5
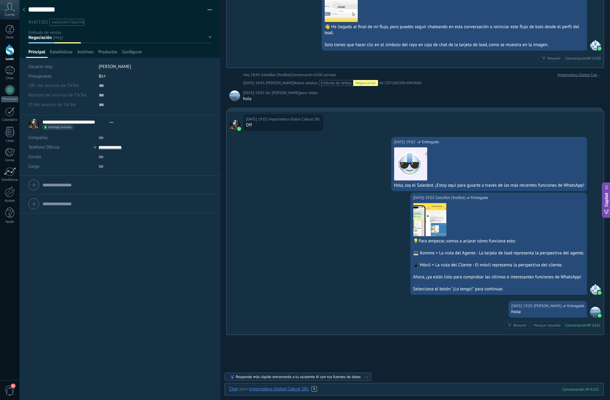
scroll to position [1010, 0]
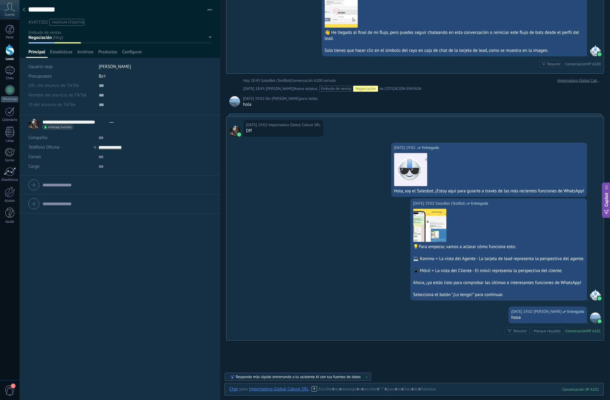
click at [309, 98] on span "para:" at bounding box center [304, 99] width 9 height 6
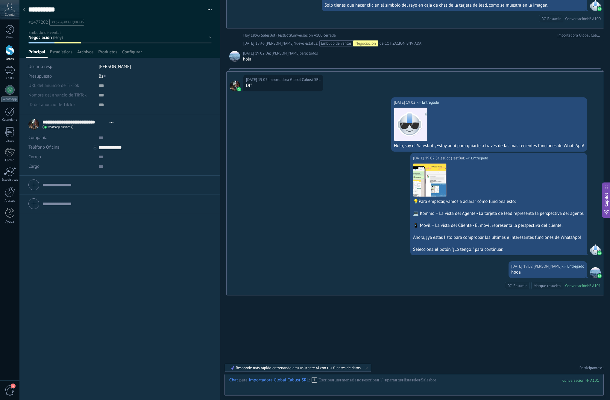
scroll to position [1055, 0]
click at [412, 379] on div at bounding box center [414, 386] width 370 height 18
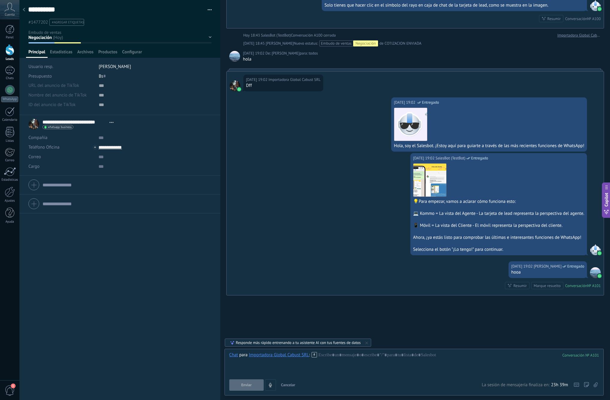
click at [316, 353] on icon at bounding box center [314, 354] width 5 height 5
click at [342, 360] on div at bounding box center [414, 363] width 370 height 23
click at [468, 371] on div at bounding box center [414, 363] width 370 height 23
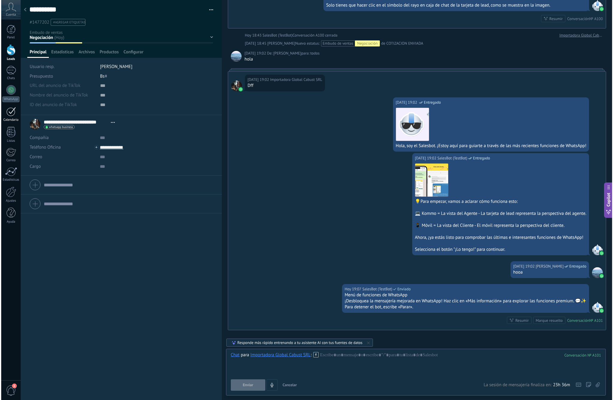
scroll to position [1090, 0]
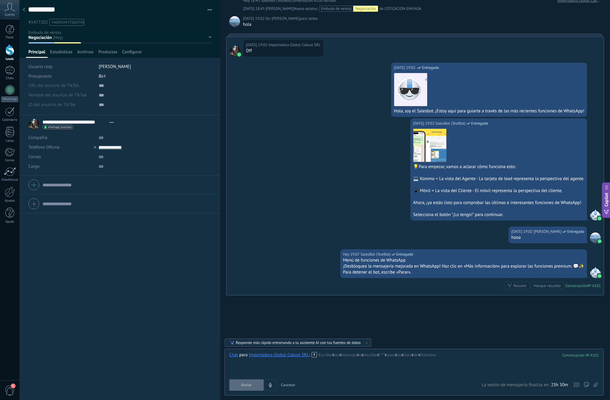
click at [0, 4] on html ".abccls-1,.abccls-2{fill-rule:evenodd}.abccls-2{fill:#fff} .abfcls-1{fill:none}…" at bounding box center [305, 200] width 610 height 400
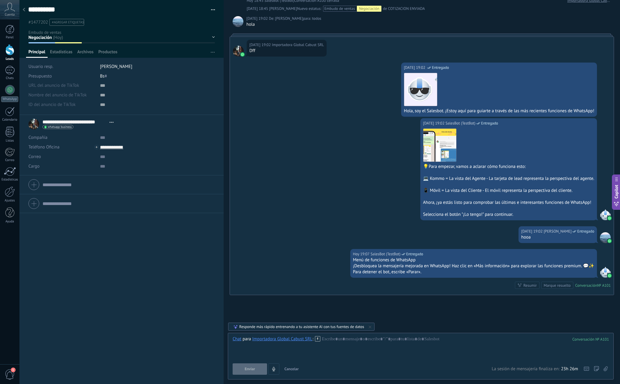
scroll to position [9, 0]
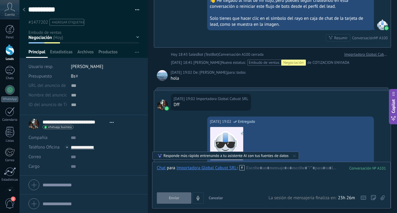
type textarea "**********"
